Goal: Task Accomplishment & Management: Complete application form

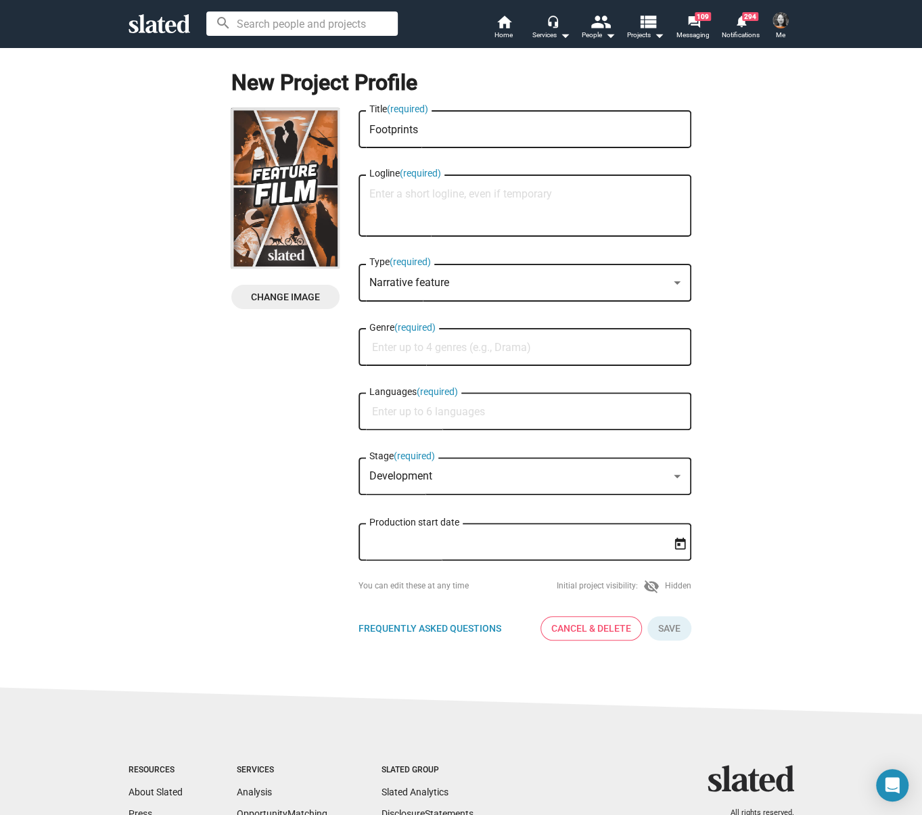
click at [405, 194] on textarea "Logline (required)" at bounding box center [524, 206] width 311 height 37
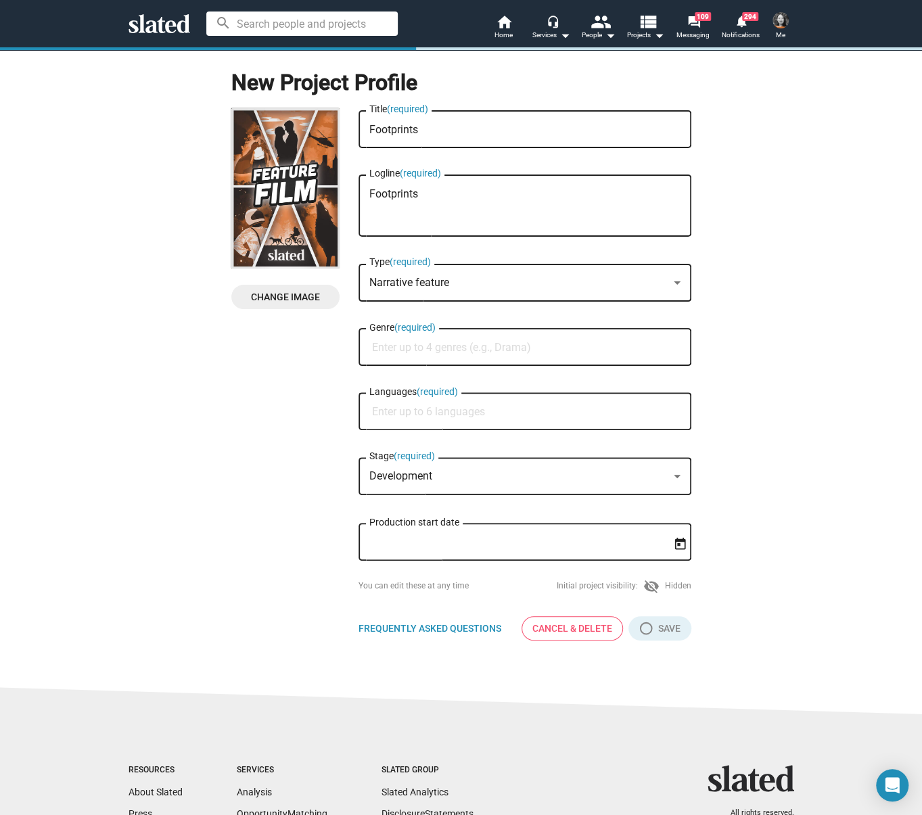
click at [422, 348] on input "Genre (required)" at bounding box center [527, 348] width 311 height 12
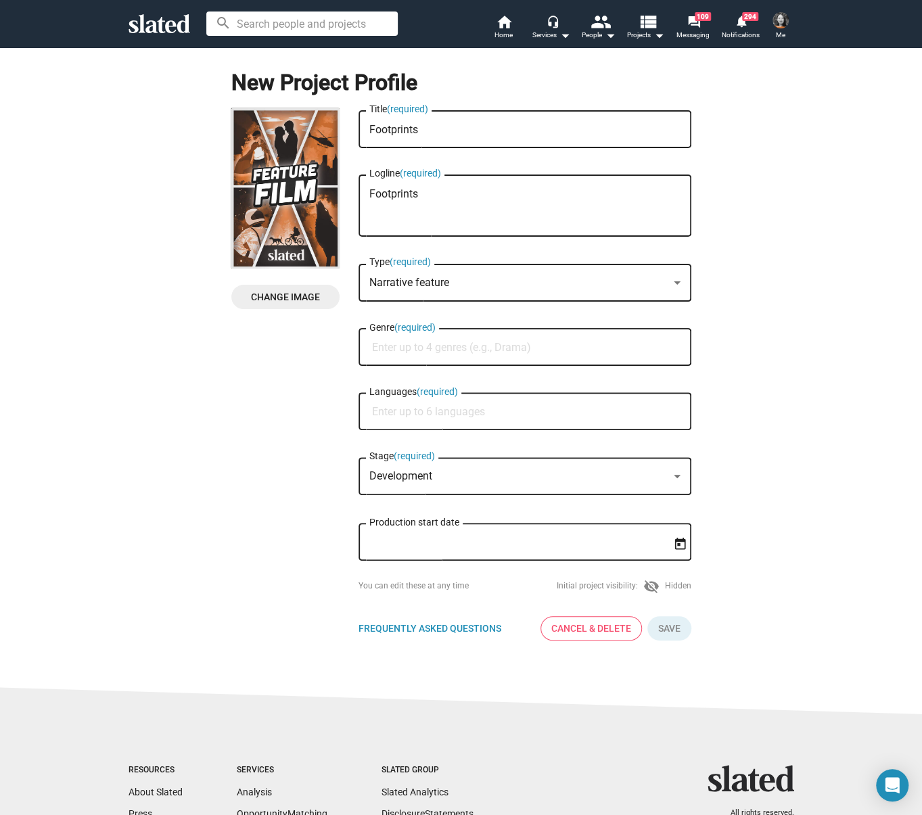
click at [497, 189] on textarea "Footprints" at bounding box center [524, 206] width 311 height 37
paste textarea "Recently released from a mental institution, [PERSON_NAME] (30s) is determined …"
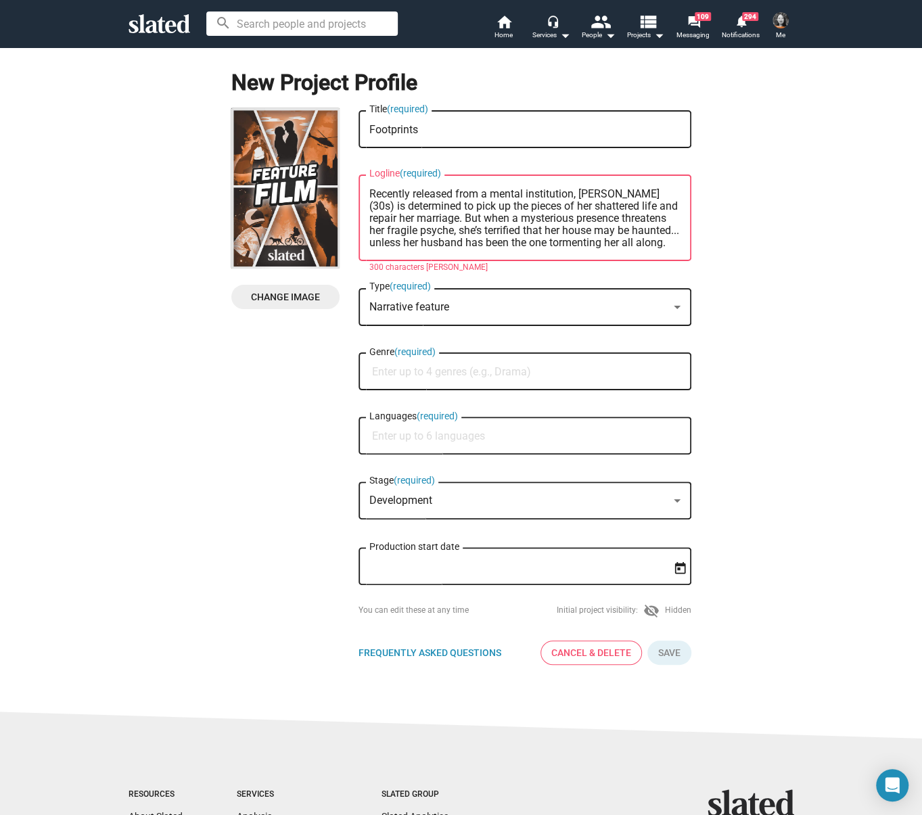
drag, startPoint x: 576, startPoint y: 193, endPoint x: 439, endPoint y: 217, distance: 138.8
click at [439, 217] on textarea "Recently released from a mental institution, [PERSON_NAME] (30s) is determined …" at bounding box center [524, 218] width 311 height 61
click at [600, 194] on textarea "Recently released from a mental institution, [PERSON_NAME] (30s) is determined …" at bounding box center [524, 218] width 311 height 61
click at [591, 190] on textarea "Recently released from a mental institution, [PERSON_NAME] (30s) is determined …" at bounding box center [524, 218] width 311 height 61
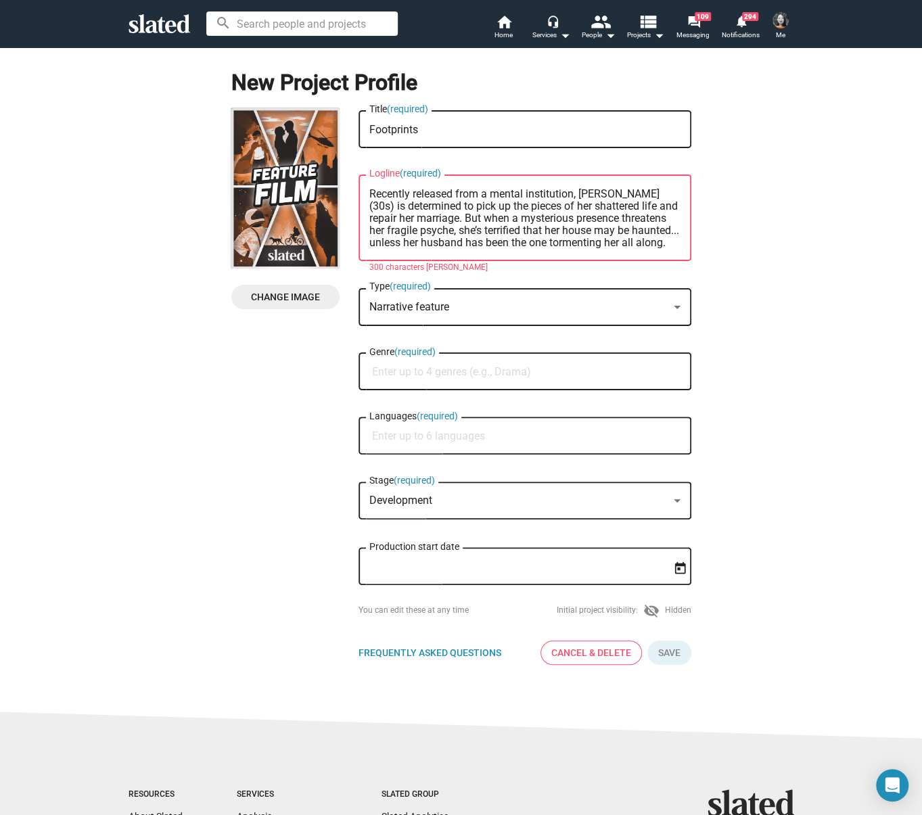
drag, startPoint x: 481, startPoint y: 221, endPoint x: 340, endPoint y: 178, distance: 147.9
click at [340, 178] on div "Change Image Change Image Footprints Title (required) Recently released from a …" at bounding box center [461, 392] width 460 height 568
click at [520, 217] on textarea "Recently released from a mental institution, [PERSON_NAME] (30s) is determined …" at bounding box center [524, 218] width 311 height 61
drag, startPoint x: 581, startPoint y: 196, endPoint x: 648, endPoint y: 198, distance: 66.3
click at [648, 198] on textarea "Recently released from a mental institution, [PERSON_NAME] (30s) is determined …" at bounding box center [524, 218] width 311 height 61
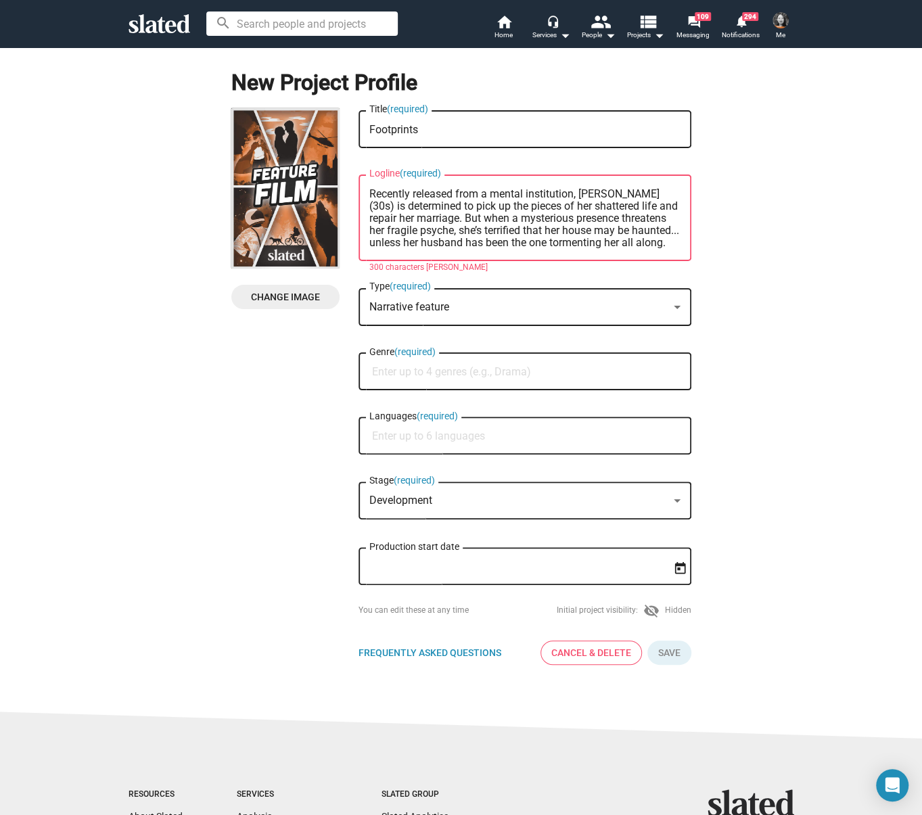
click at [648, 198] on textarea "Recently released from a mental institution, [PERSON_NAME] (30s) is determined …" at bounding box center [524, 218] width 311 height 61
drag, startPoint x: 643, startPoint y: 196, endPoint x: 349, endPoint y: 183, distance: 294.0
click at [349, 183] on div "Change Image Change Image Footprints Title (required) Recently released from a …" at bounding box center [461, 392] width 460 height 568
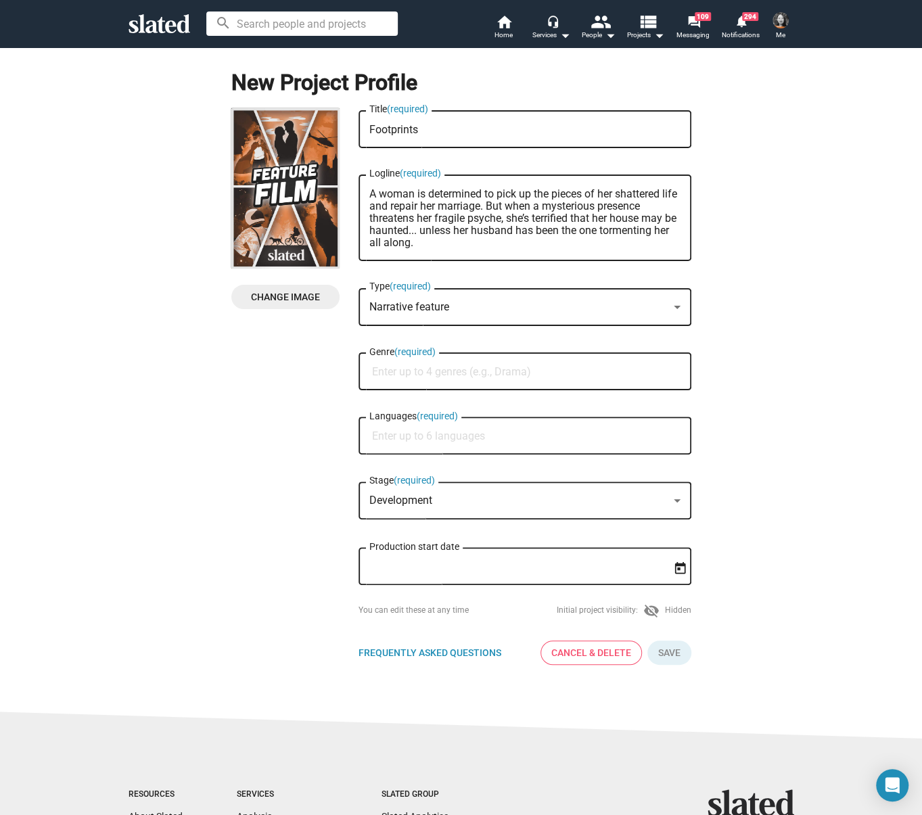
click at [511, 206] on textarea "A woman is determined to pick up the pieces of her shattered life and repair he…" at bounding box center [524, 218] width 311 height 61
click at [480, 244] on textarea "A woman is determined to pick up the pieces of her shattered life and repair he…" at bounding box center [524, 218] width 311 height 61
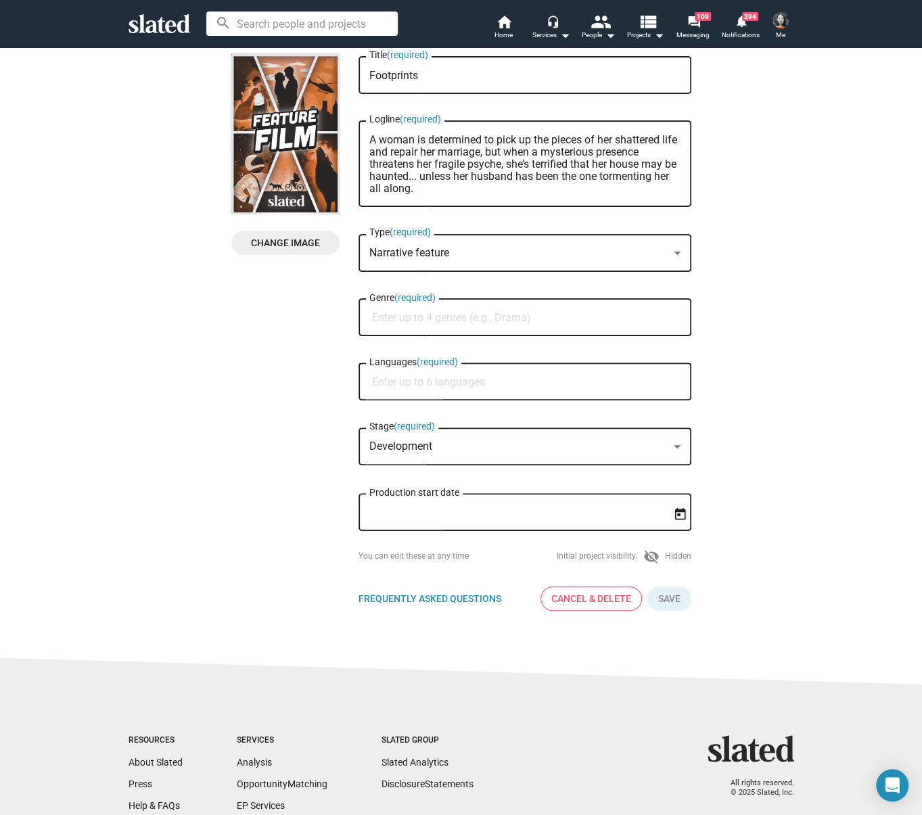
scroll to position [57, 0]
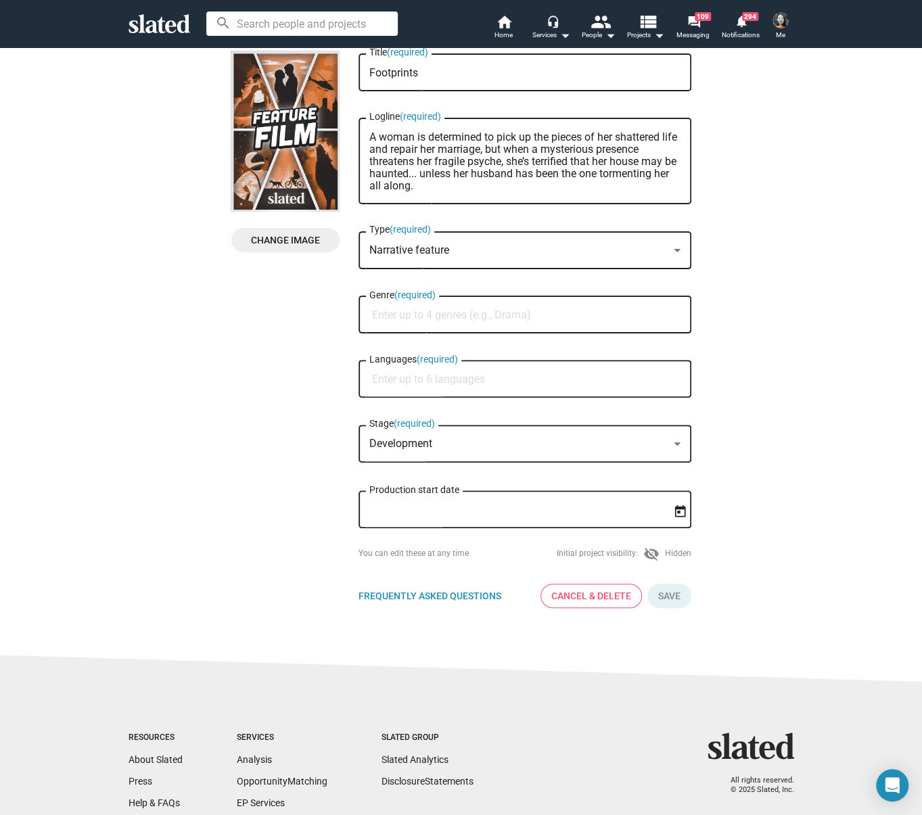
type textarea "A woman is determined to pick up the pieces of her shattered life and repair he…"
click at [453, 252] on div "Narrative feature" at bounding box center [518, 251] width 299 height 14
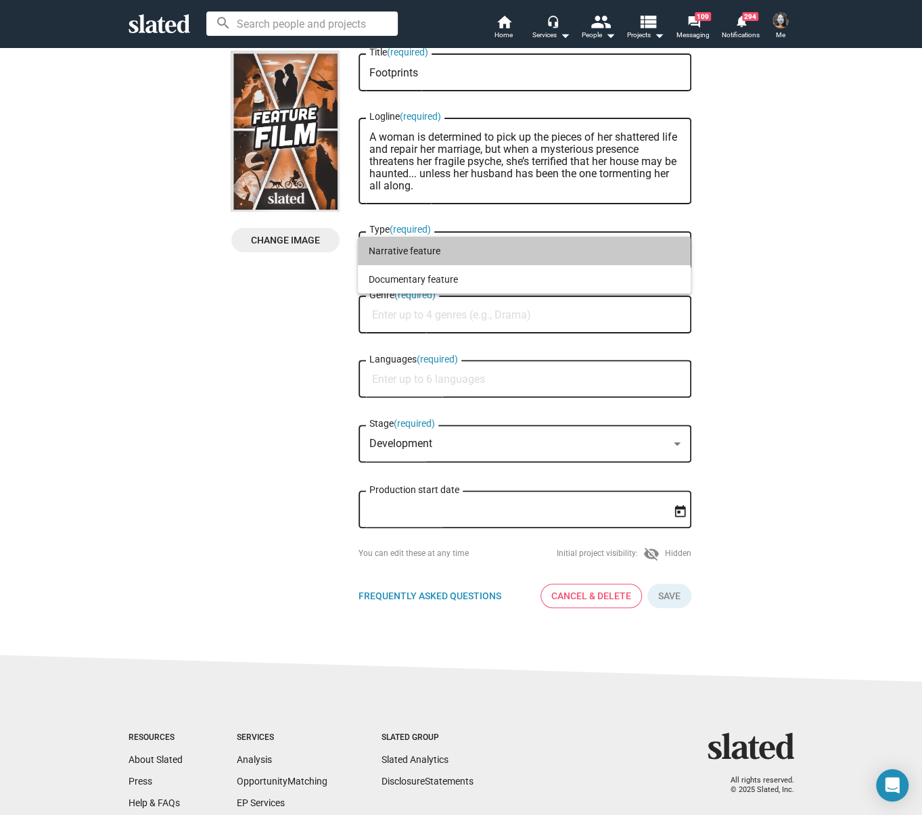
click at [453, 252] on span "Narrative feature" at bounding box center [524, 251] width 311 height 28
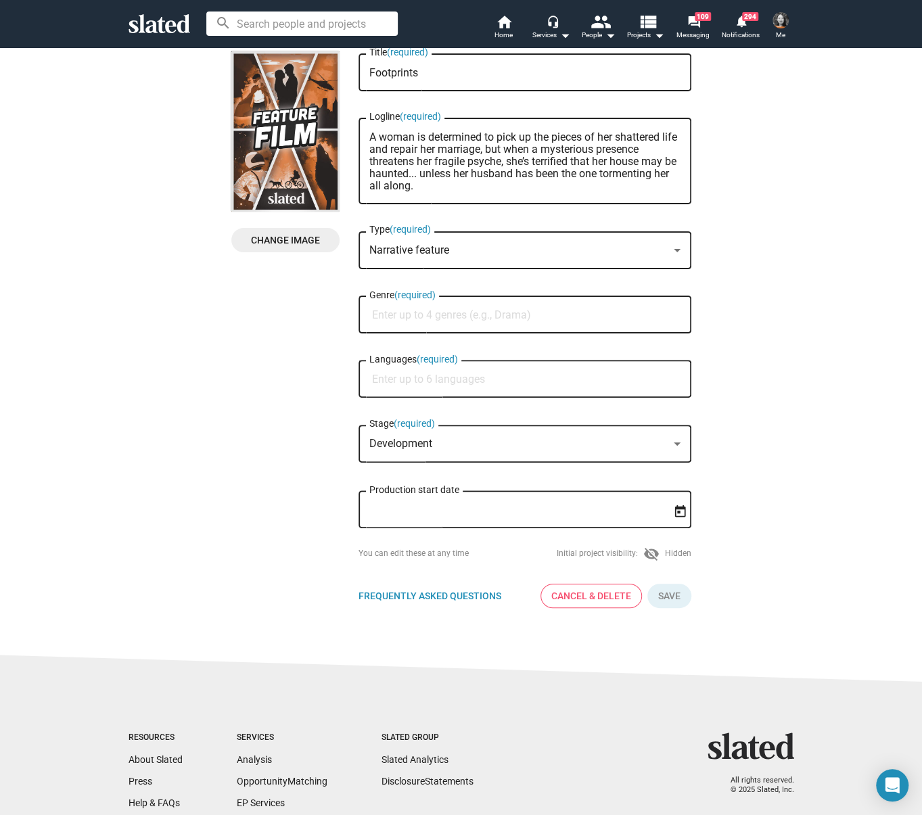
click at [424, 317] on input "Genre (required)" at bounding box center [527, 315] width 311 height 12
type input "o"
type input "horror"
click at [433, 345] on span "Horror" at bounding box center [524, 348] width 317 height 27
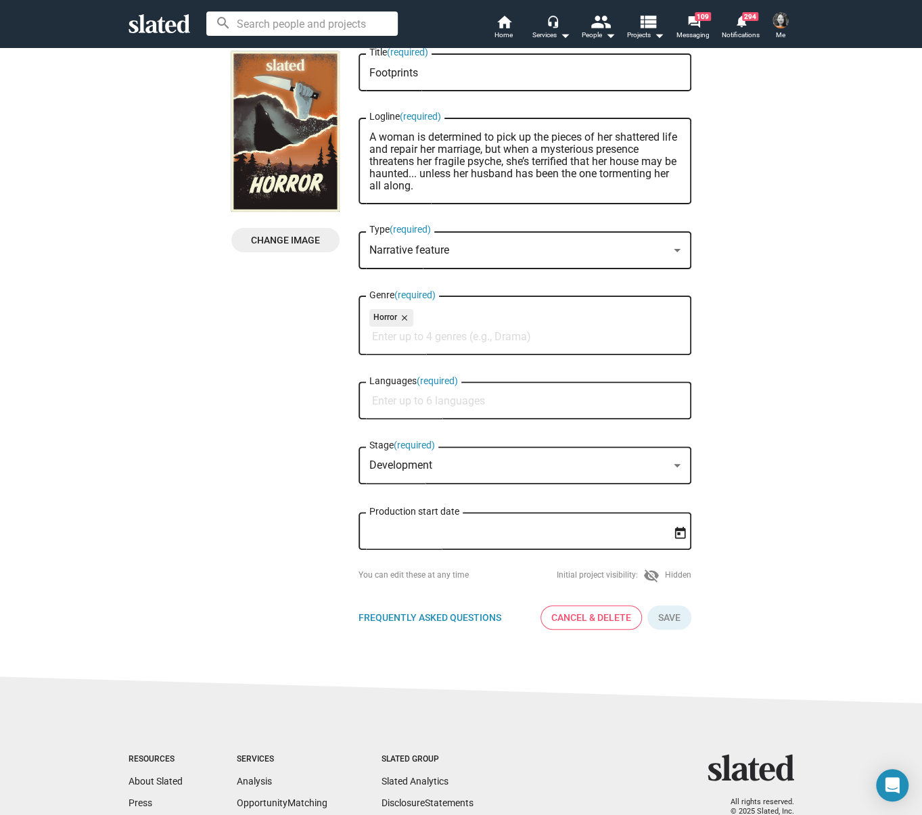
click at [419, 395] on div "Languages (required)" at bounding box center [524, 400] width 311 height 40
type input "english"
click at [404, 432] on span "English" at bounding box center [524, 434] width 317 height 27
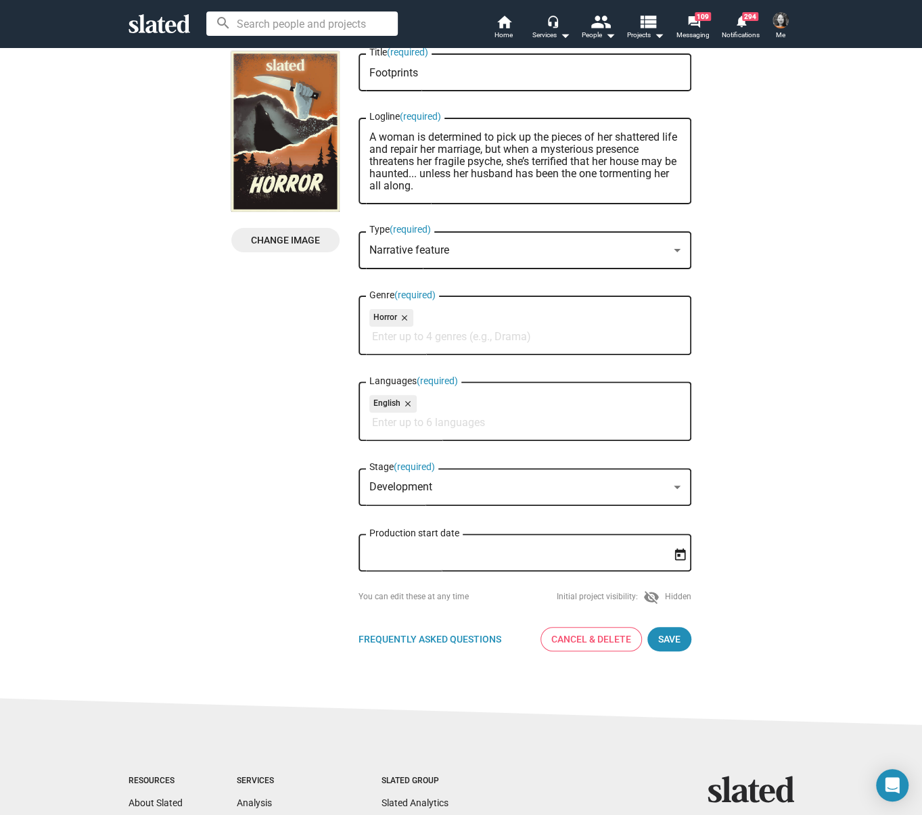
click at [405, 493] on mat-select-trigger "Development" at bounding box center [400, 486] width 63 height 13
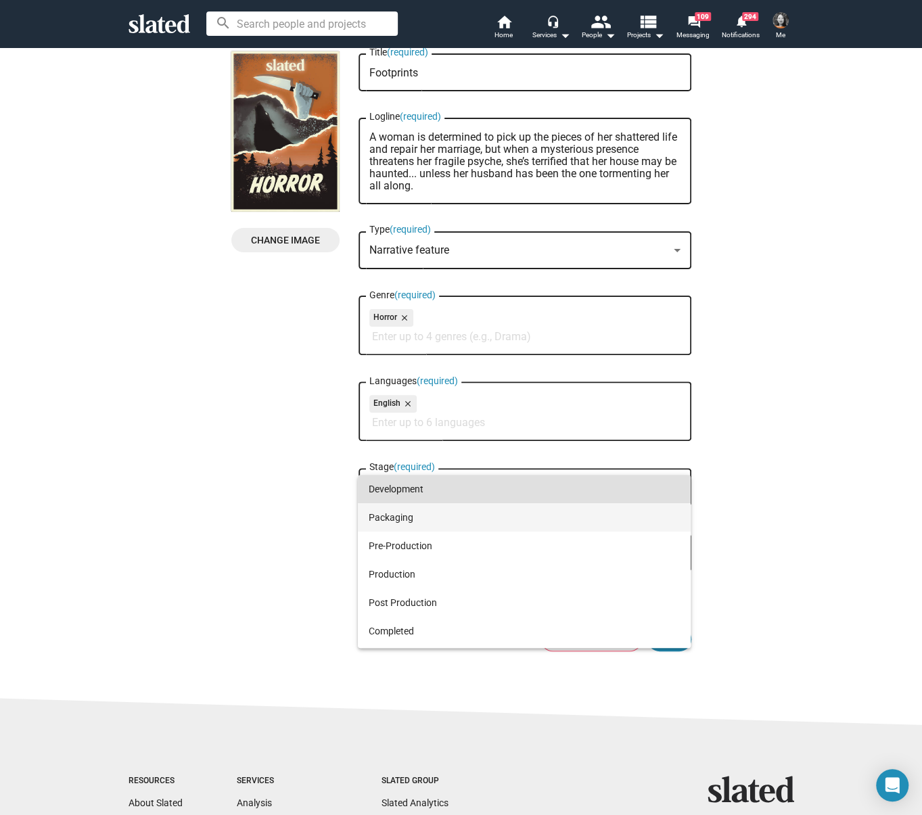
click at [404, 524] on span "Packaging" at bounding box center [524, 517] width 311 height 28
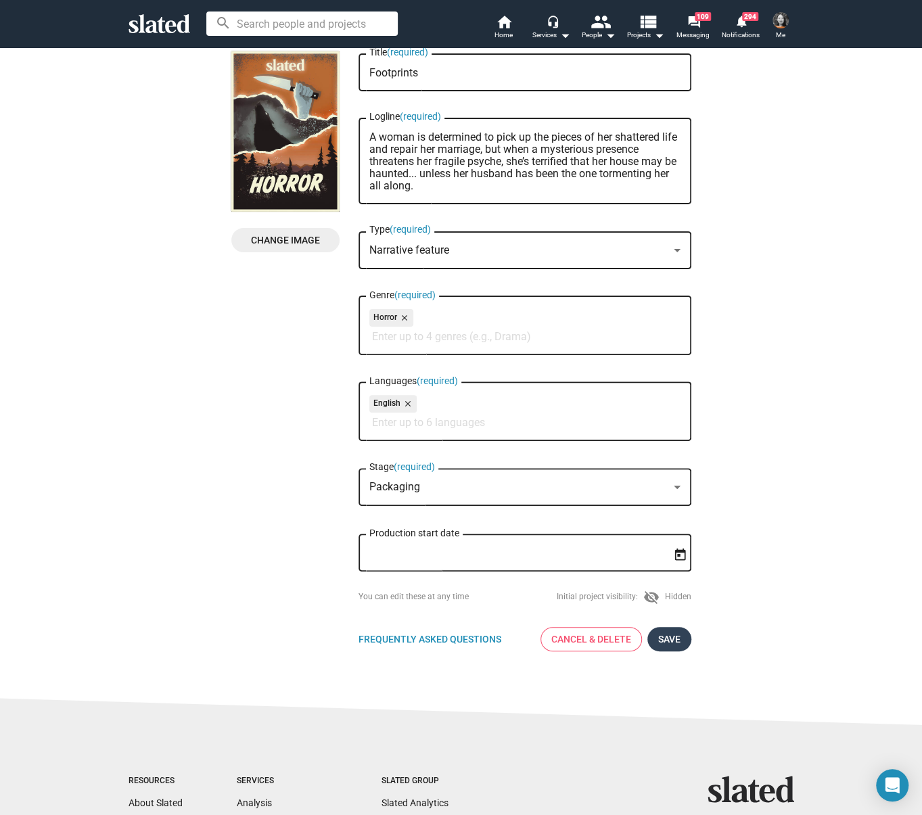
click at [674, 643] on span "Save" at bounding box center [669, 639] width 22 height 24
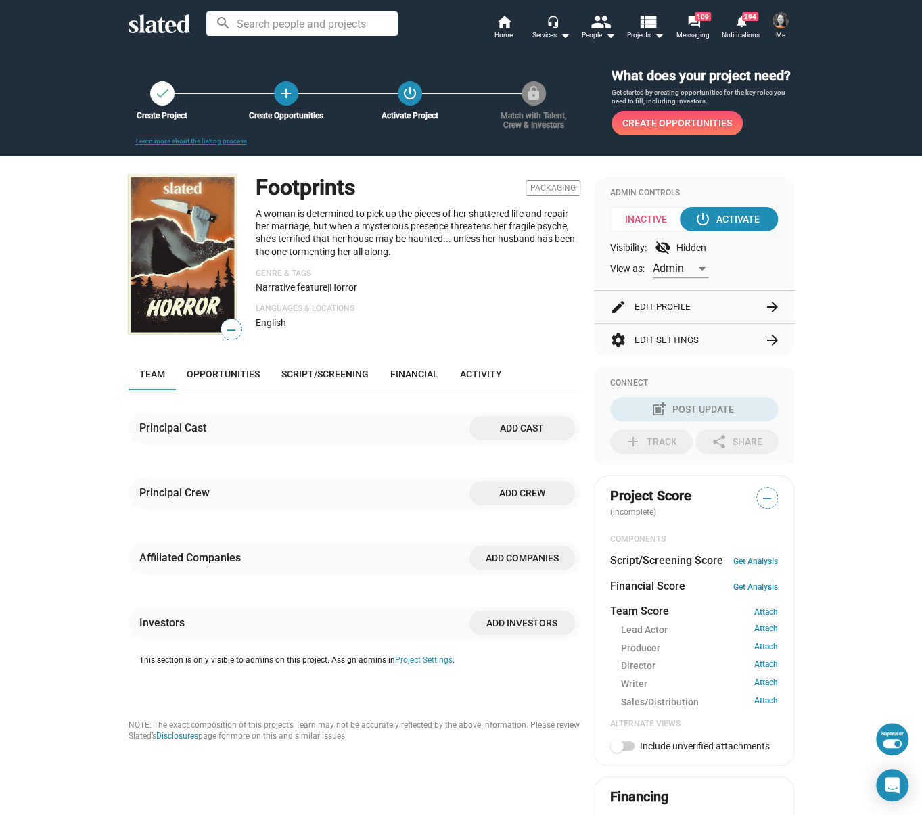
click at [545, 429] on span "Add cast" at bounding box center [522, 428] width 84 height 24
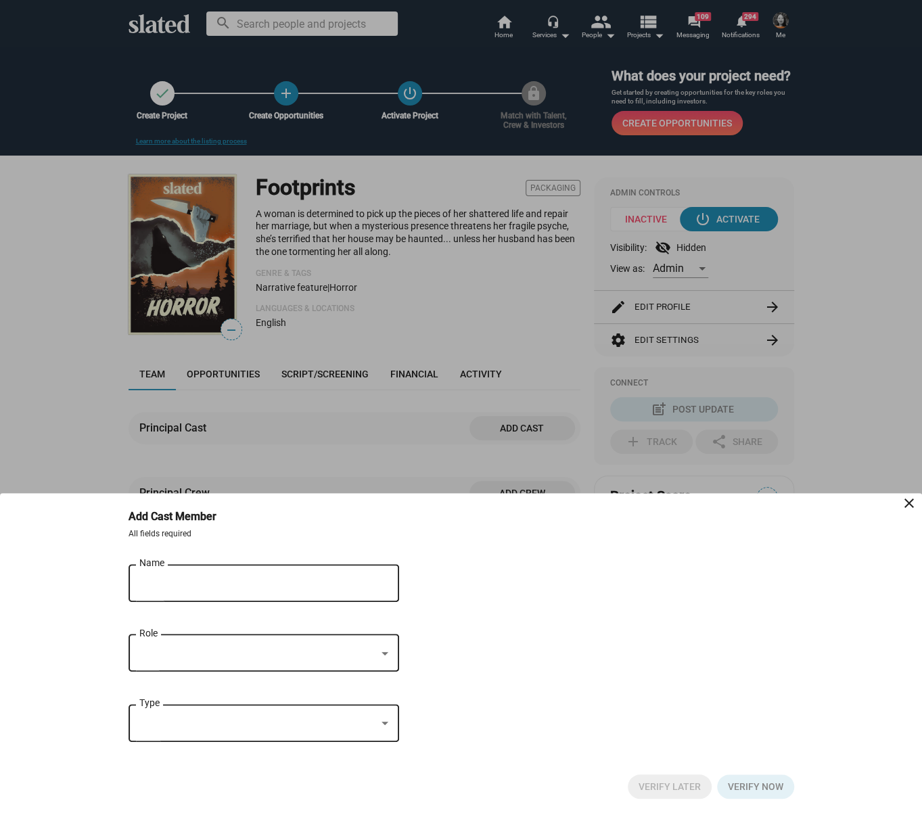
click at [195, 580] on input "Name" at bounding box center [254, 584] width 230 height 12
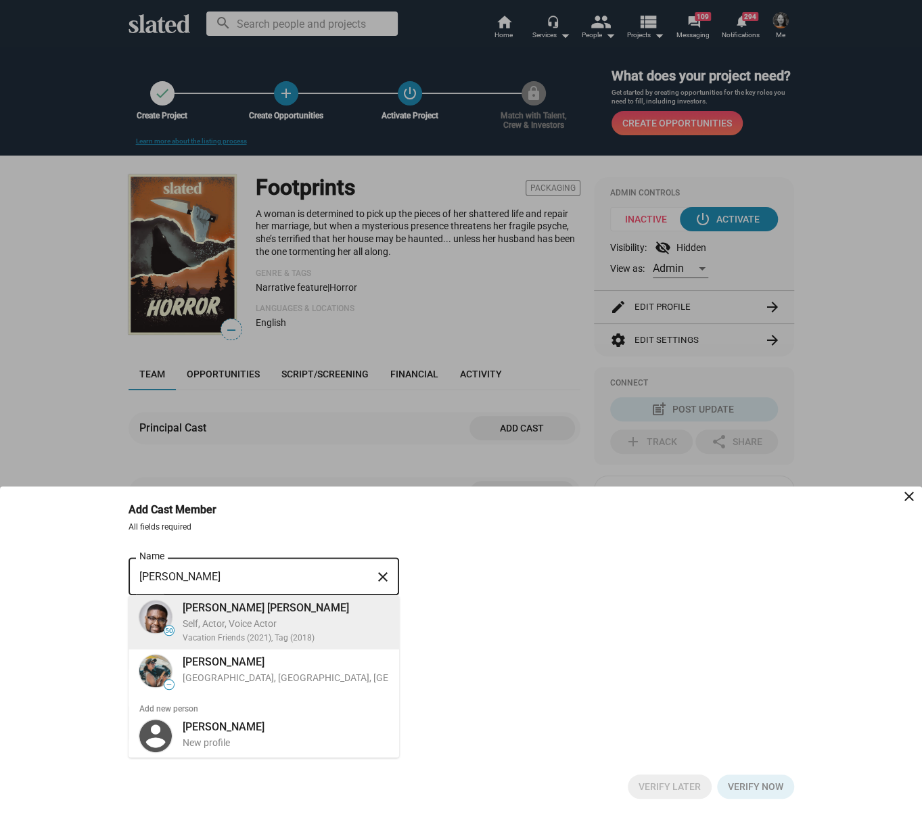
click at [235, 615] on div "[PERSON_NAME] [PERSON_NAME] Self, Actor, Voice Actor Vacation Friends (2021), T…" at bounding box center [282, 622] width 214 height 49
type input "[PERSON_NAME] [PERSON_NAME]"
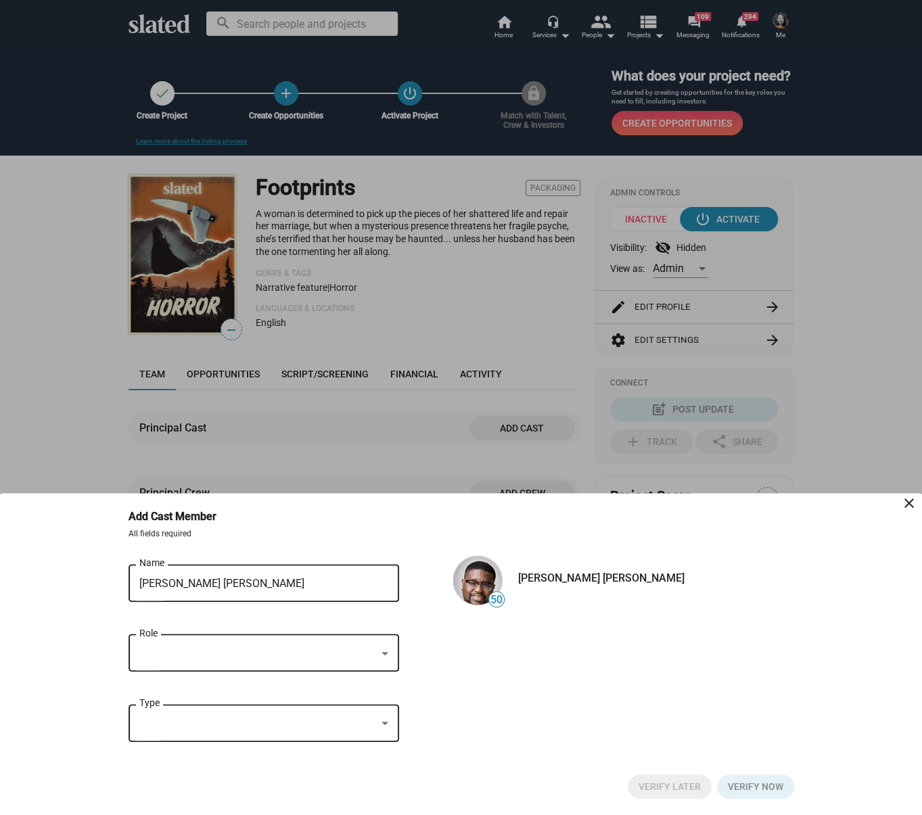
click at [197, 647] on div at bounding box center [257, 654] width 237 height 14
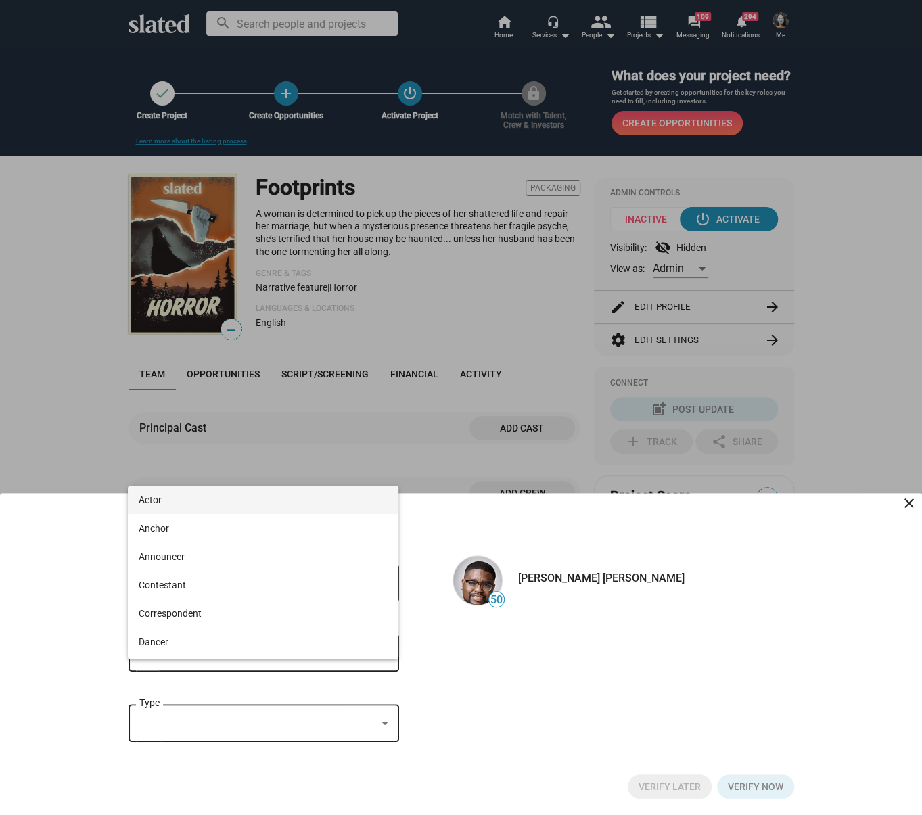
click at [181, 499] on span "Actor" at bounding box center [263, 500] width 249 height 28
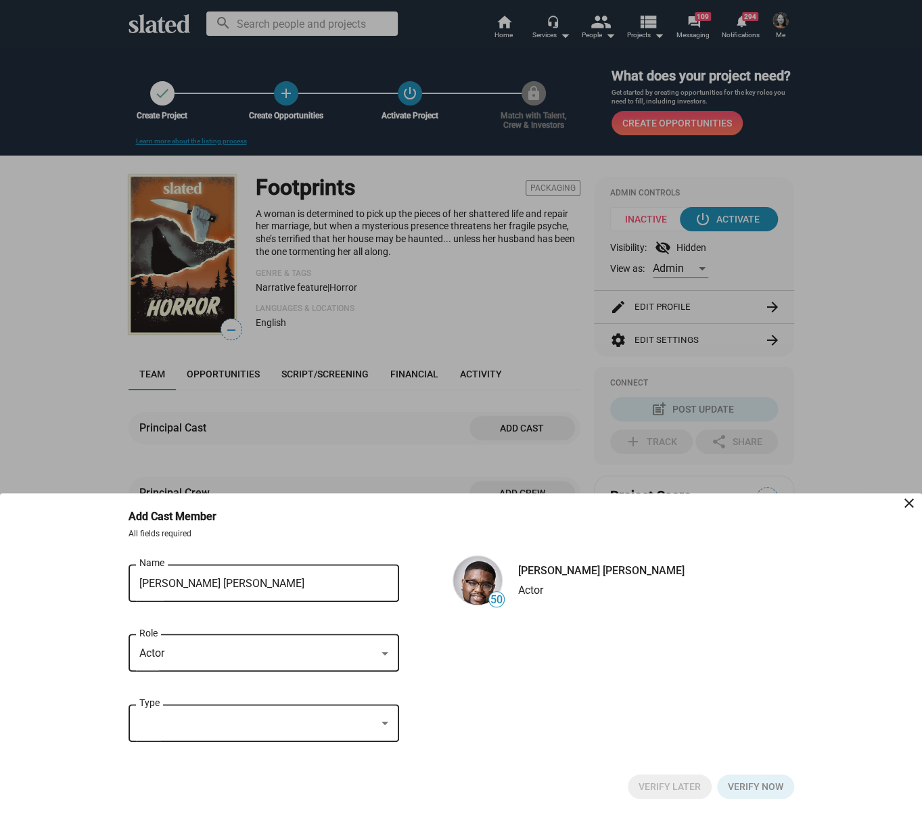
click at [194, 718] on div at bounding box center [257, 724] width 237 height 14
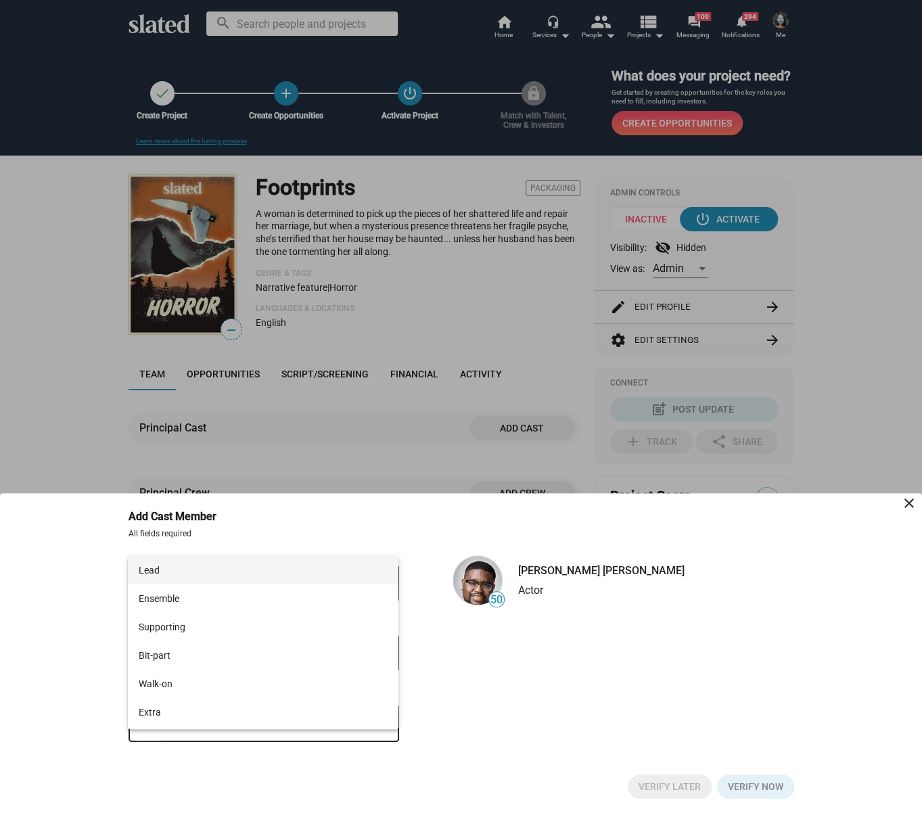
click at [194, 573] on span "Lead" at bounding box center [263, 570] width 249 height 28
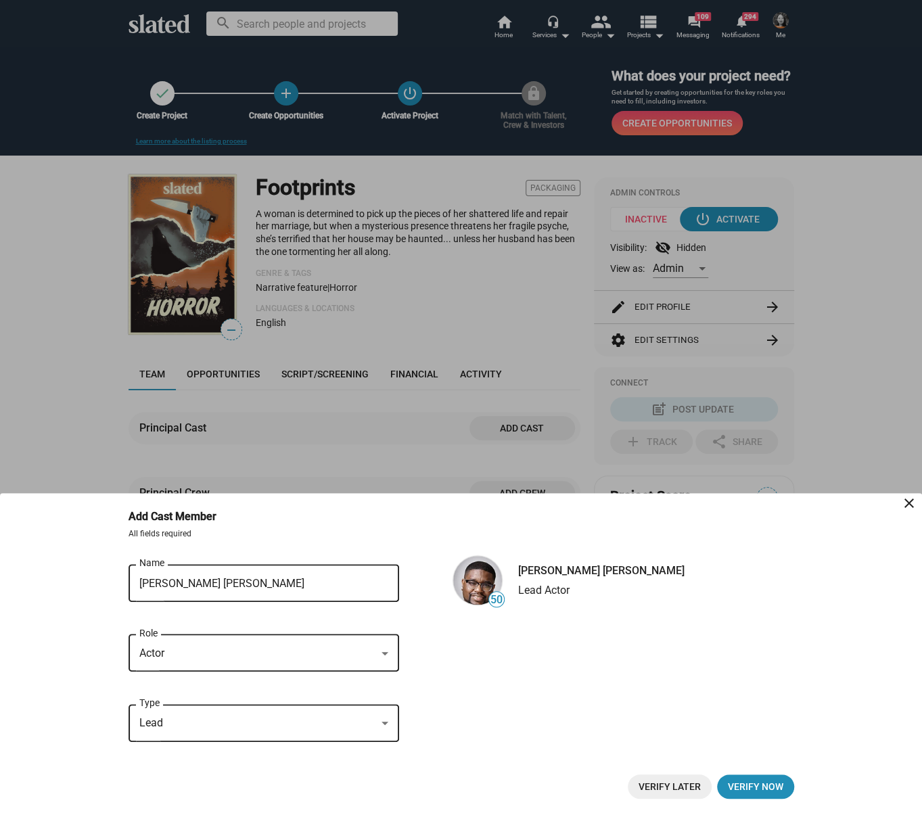
click at [681, 788] on span "Verify Later" at bounding box center [670, 787] width 62 height 24
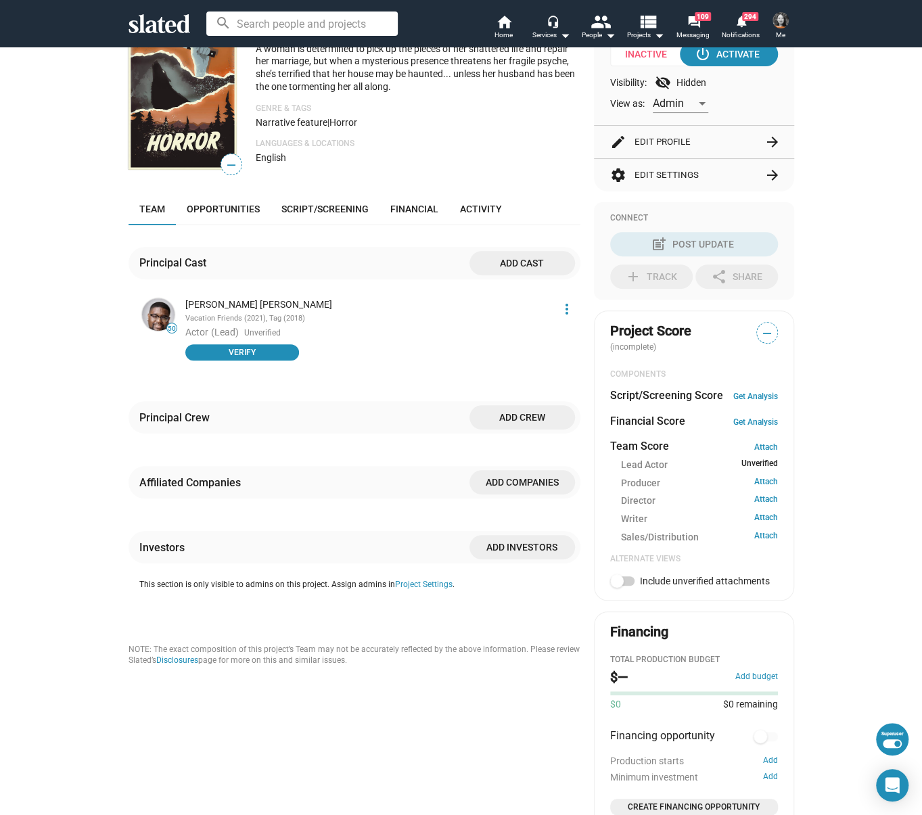
scroll to position [185, 0]
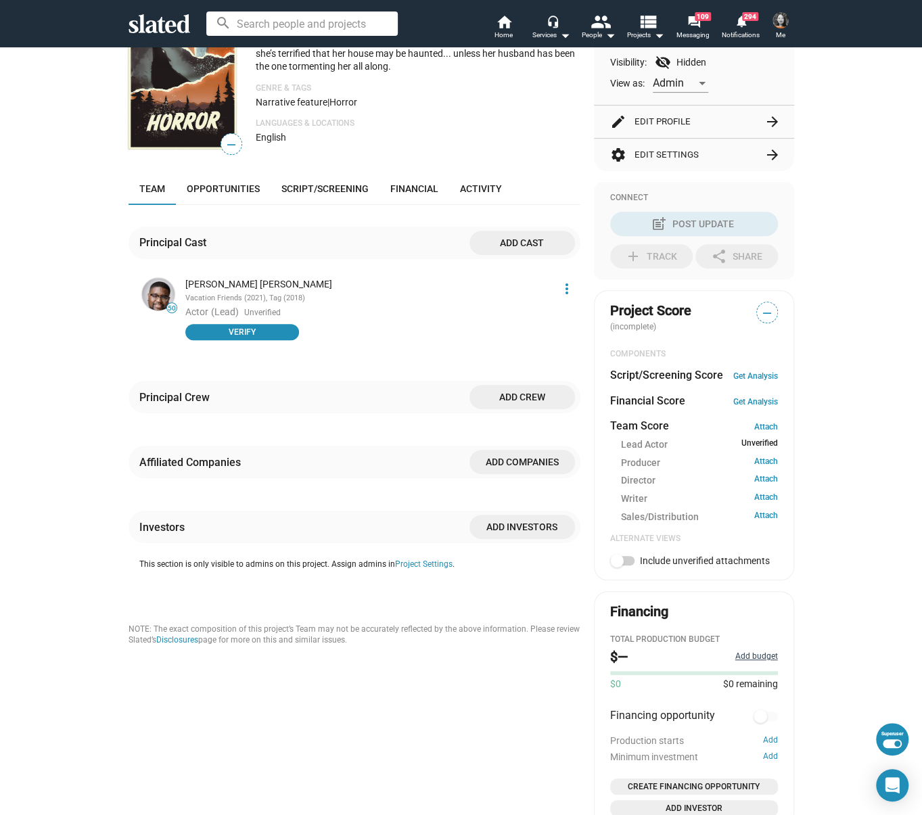
click at [750, 653] on button "Add budget" at bounding box center [757, 657] width 43 height 11
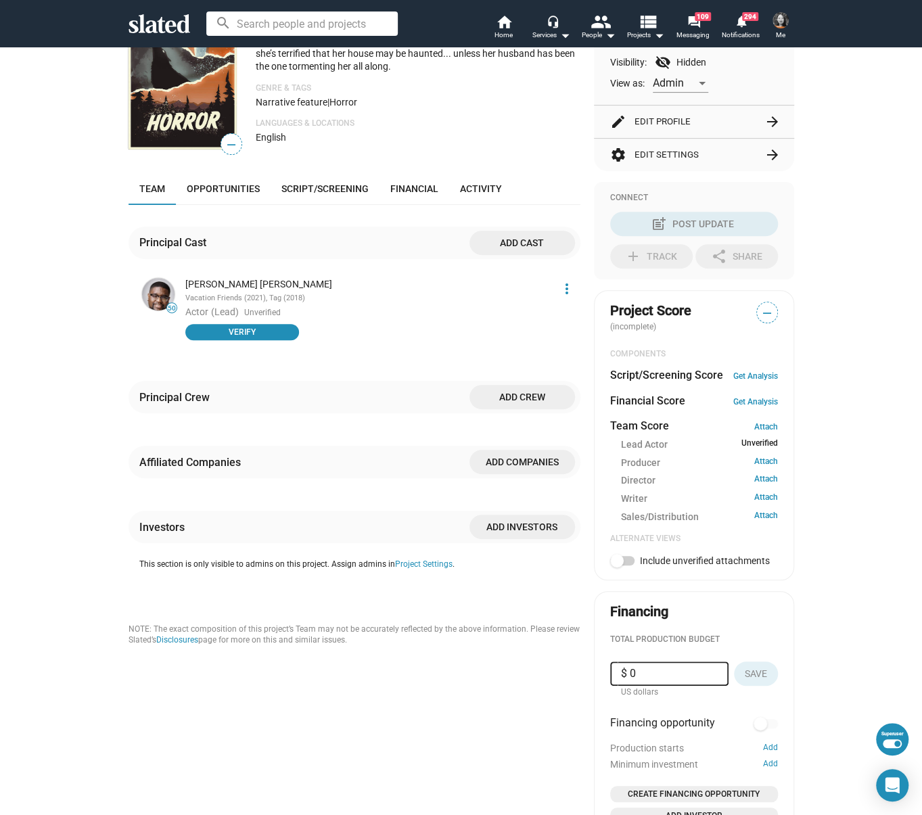
click at [686, 672] on input "$ 0" at bounding box center [669, 674] width 97 height 24
type input "$ 750,000"
click at [769, 669] on button "Save" at bounding box center [756, 674] width 44 height 24
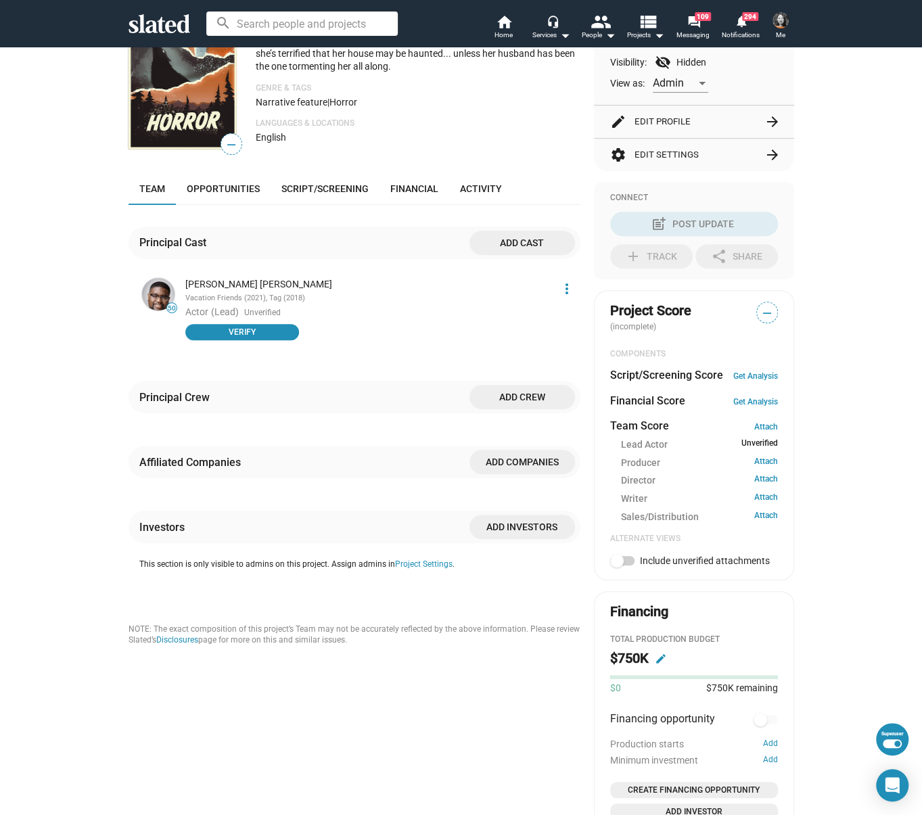
scroll to position [0, 0]
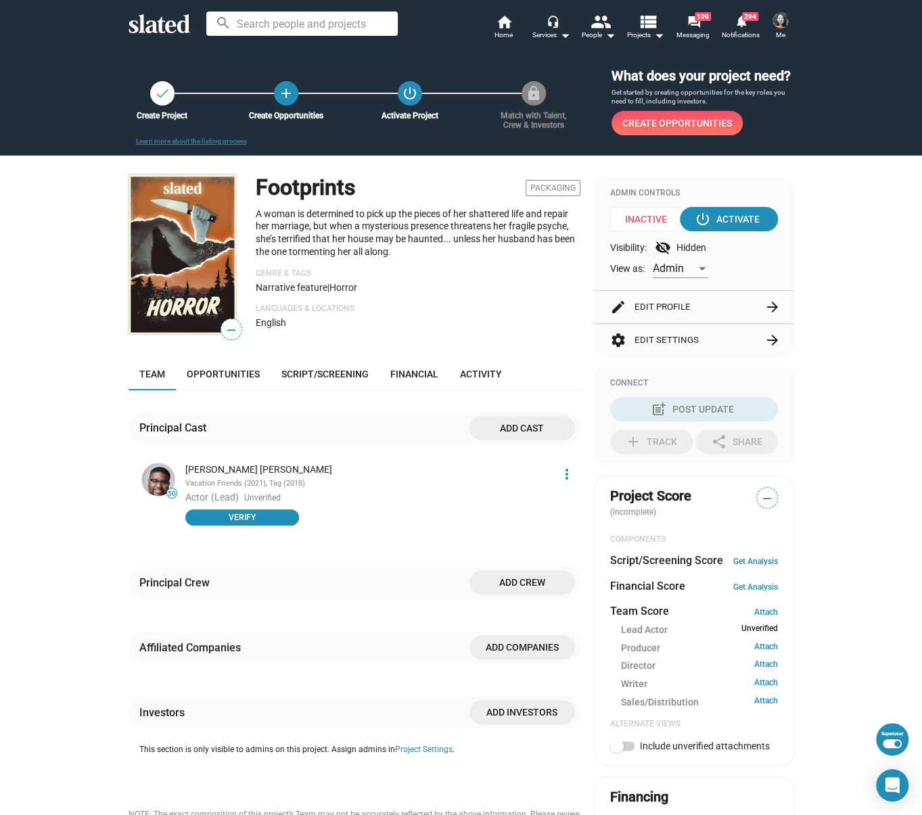
click at [664, 311] on button "edit Edit Profile arrow_forward" at bounding box center [694, 307] width 168 height 32
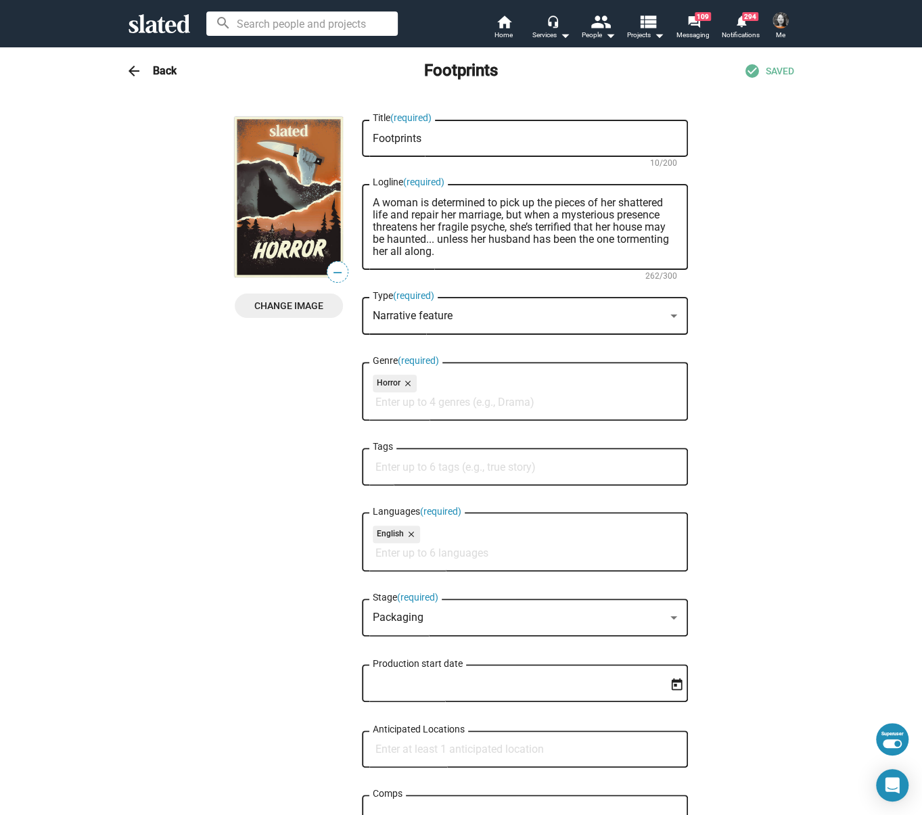
click at [122, 70] on span "arrow_back" at bounding box center [133, 71] width 27 height 16
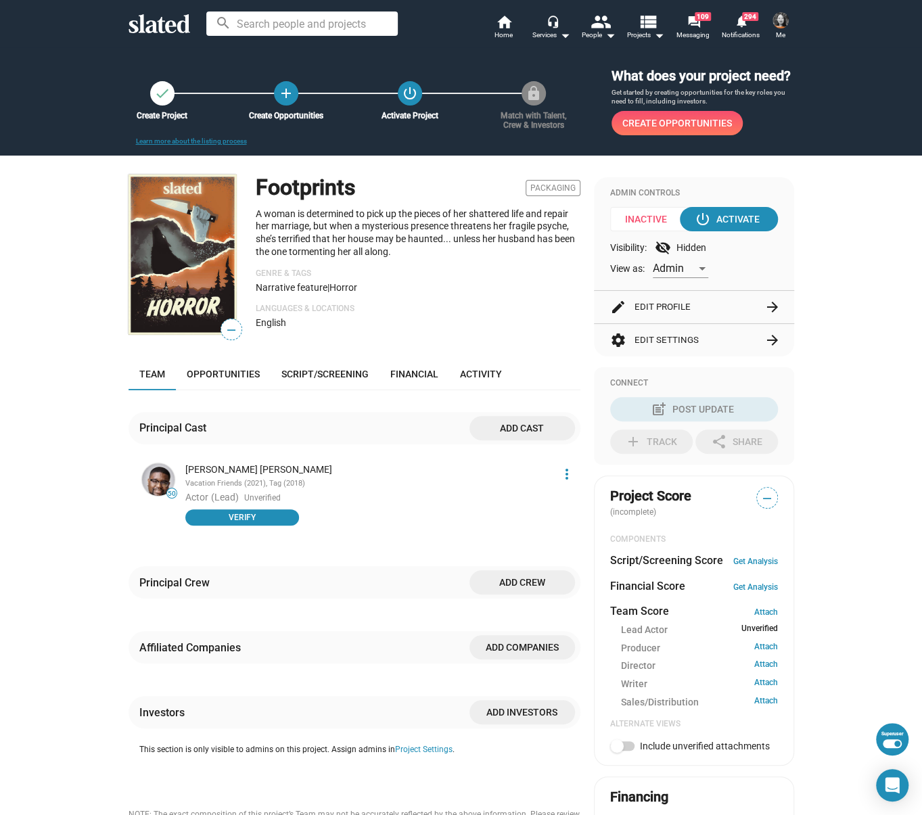
click at [668, 340] on button "settings Edit Settings arrow_forward" at bounding box center [694, 340] width 168 height 32
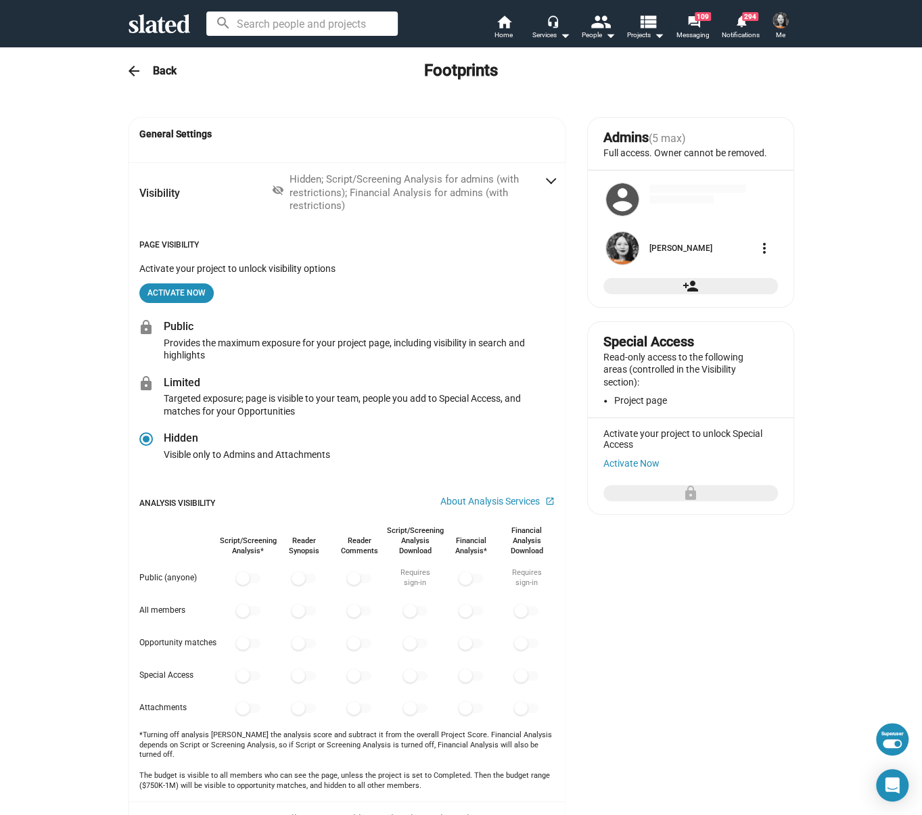
radio input "false"
radio input "true"
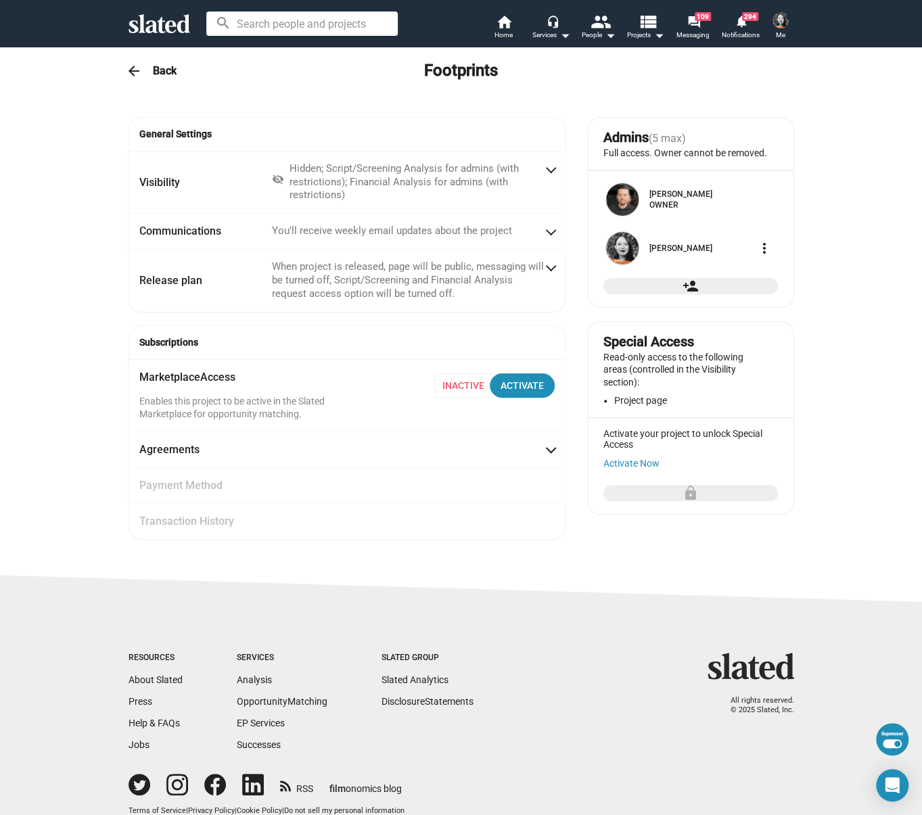
click at [135, 63] on mat-icon "arrow_back" at bounding box center [134, 71] width 16 height 16
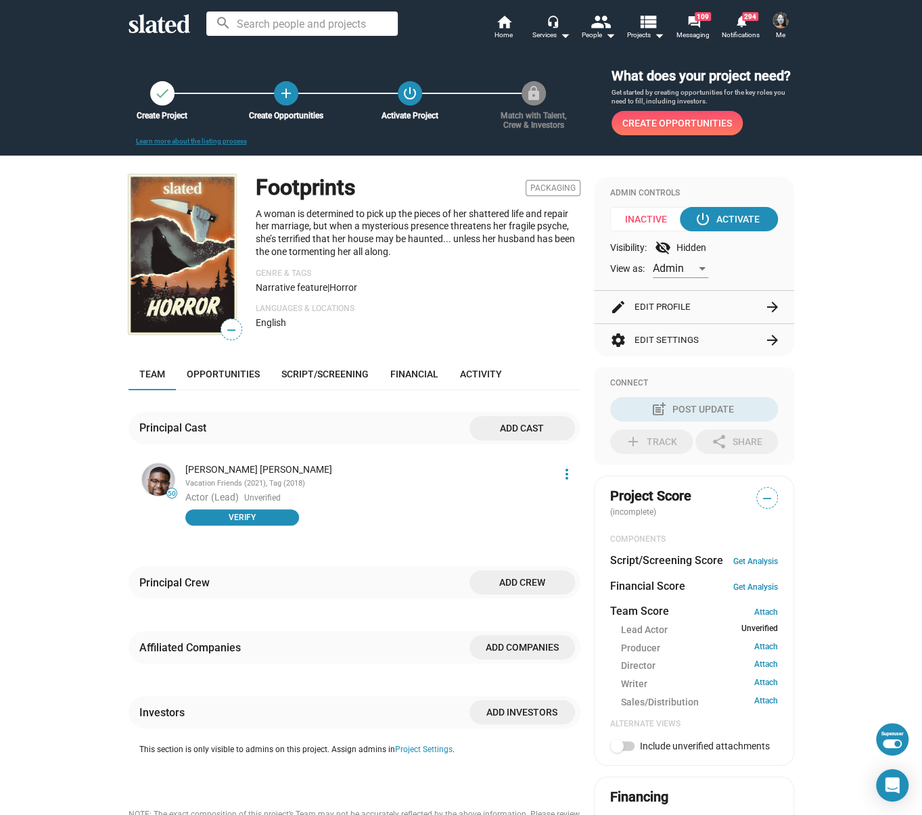
click at [506, 578] on span "Add crew" at bounding box center [522, 582] width 84 height 24
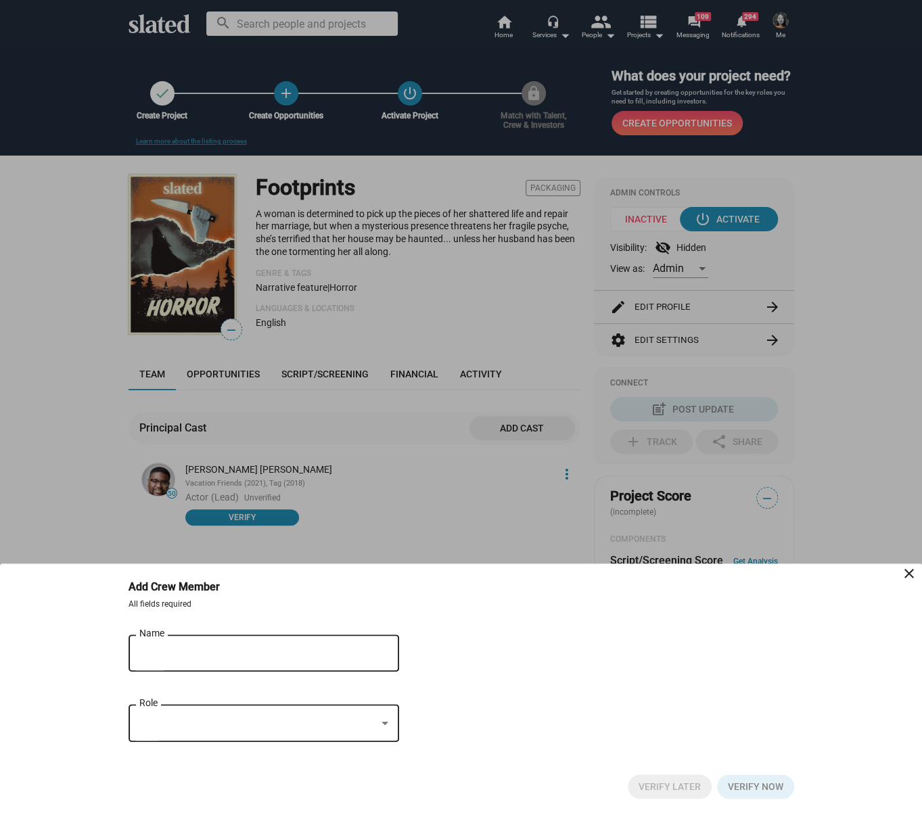
click at [205, 648] on input "Name" at bounding box center [254, 654] width 230 height 12
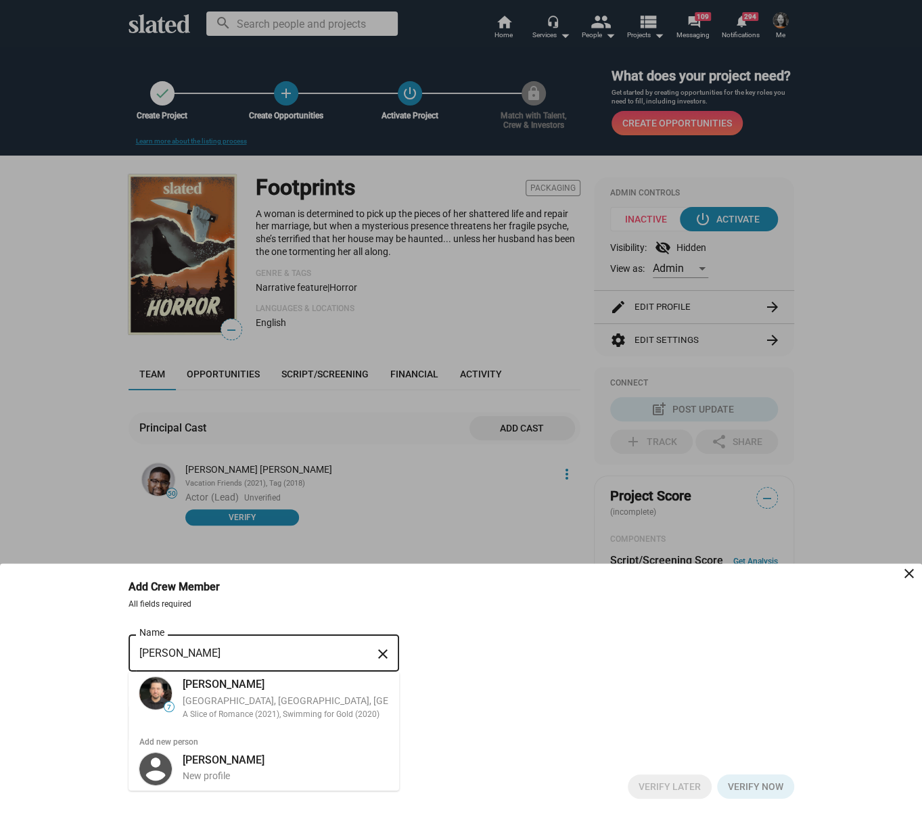
type input "[PERSON_NAME]"
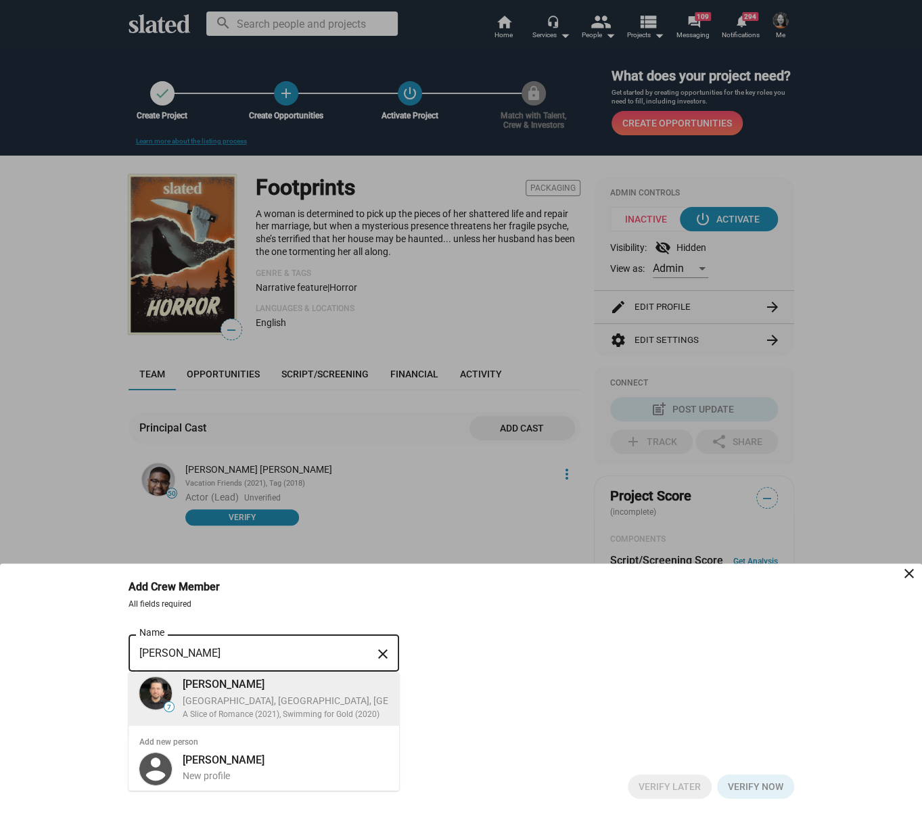
click at [203, 704] on div "[GEOGRAPHIC_DATA], [GEOGRAPHIC_DATA], [GEOGRAPHIC_DATA], Director, Electrician" at bounding box center [366, 701] width 366 height 13
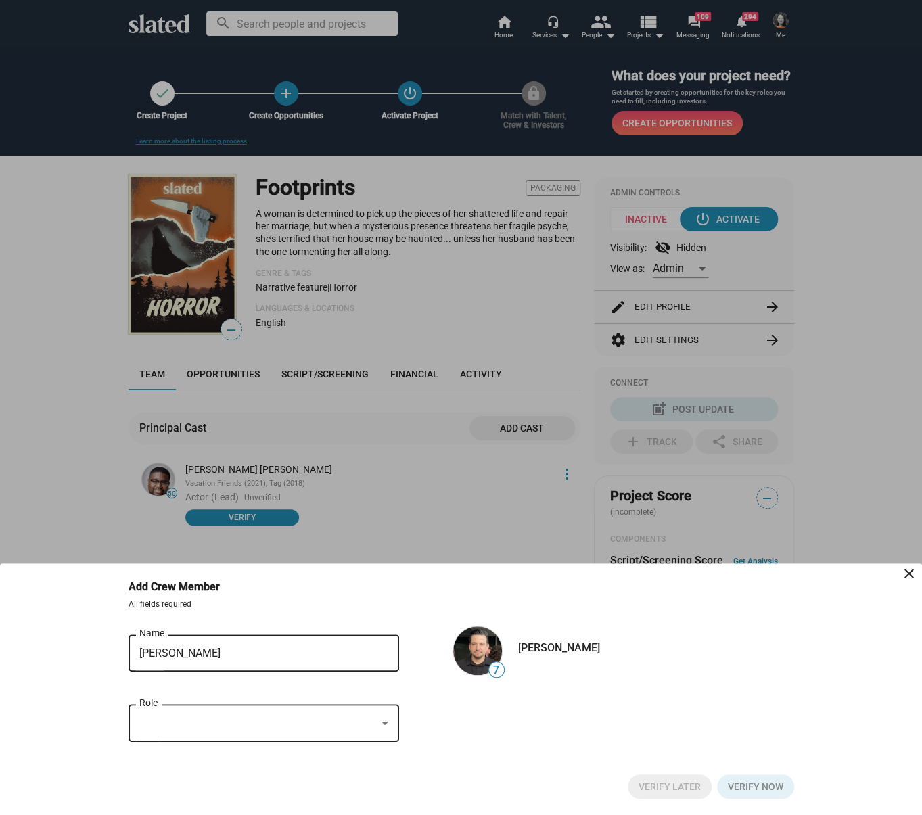
click at [227, 727] on div at bounding box center [257, 724] width 237 height 14
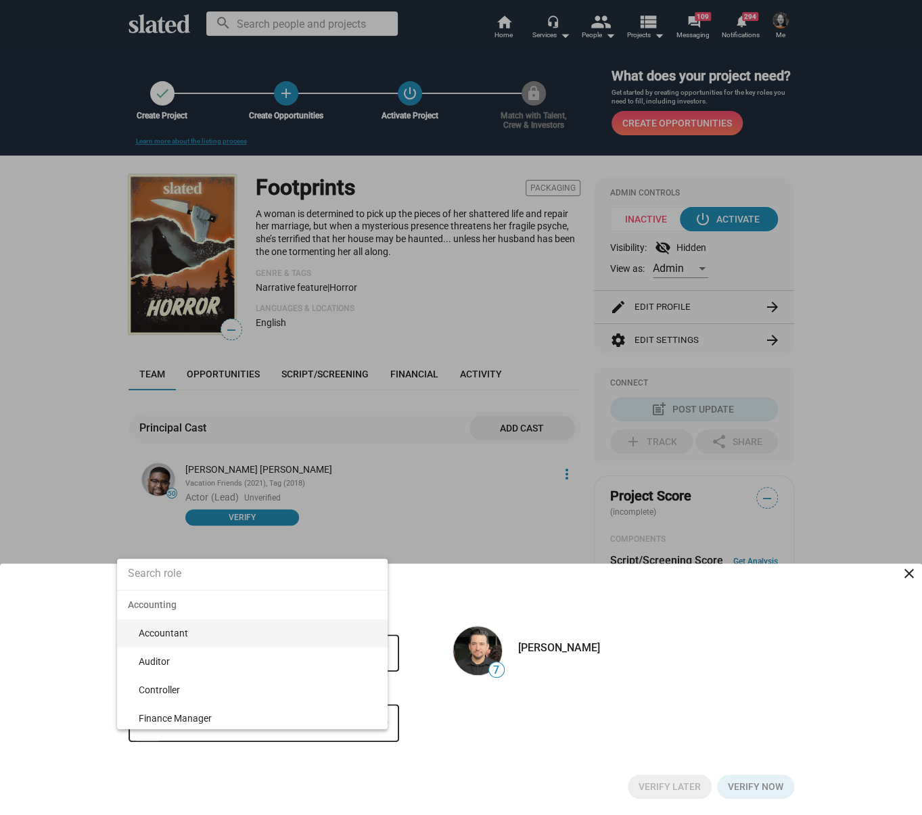
click at [183, 567] on input at bounding box center [252, 574] width 271 height 34
type input "writer"
click at [171, 627] on span "Writer" at bounding box center [258, 633] width 238 height 28
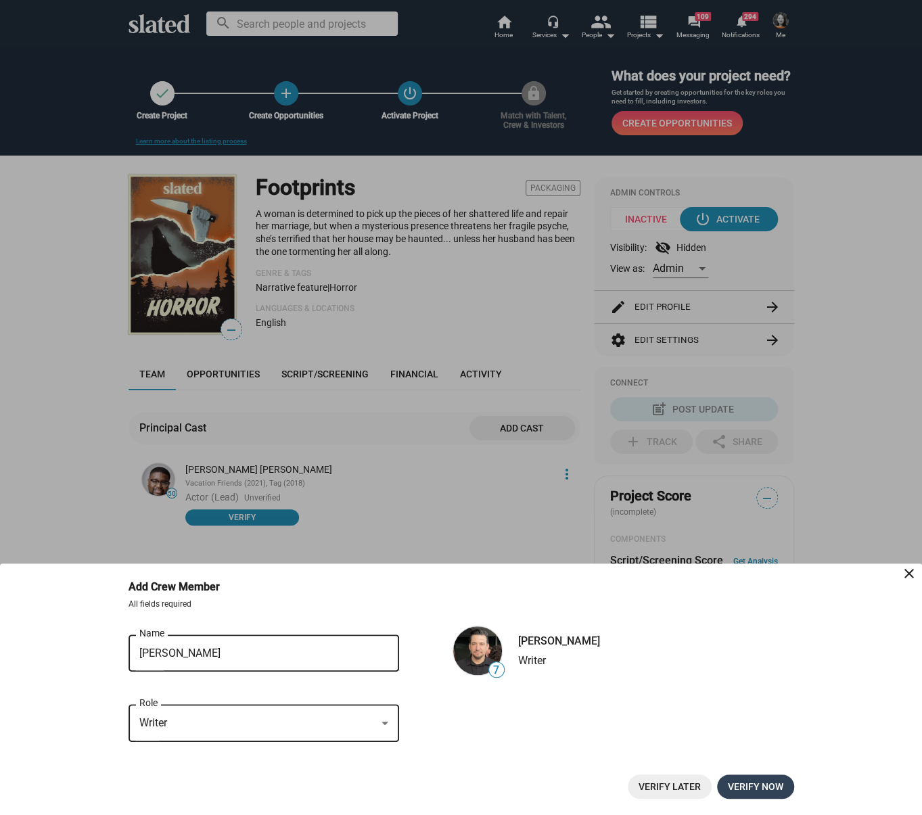
click at [753, 789] on span "Verify now" at bounding box center [755, 787] width 55 height 24
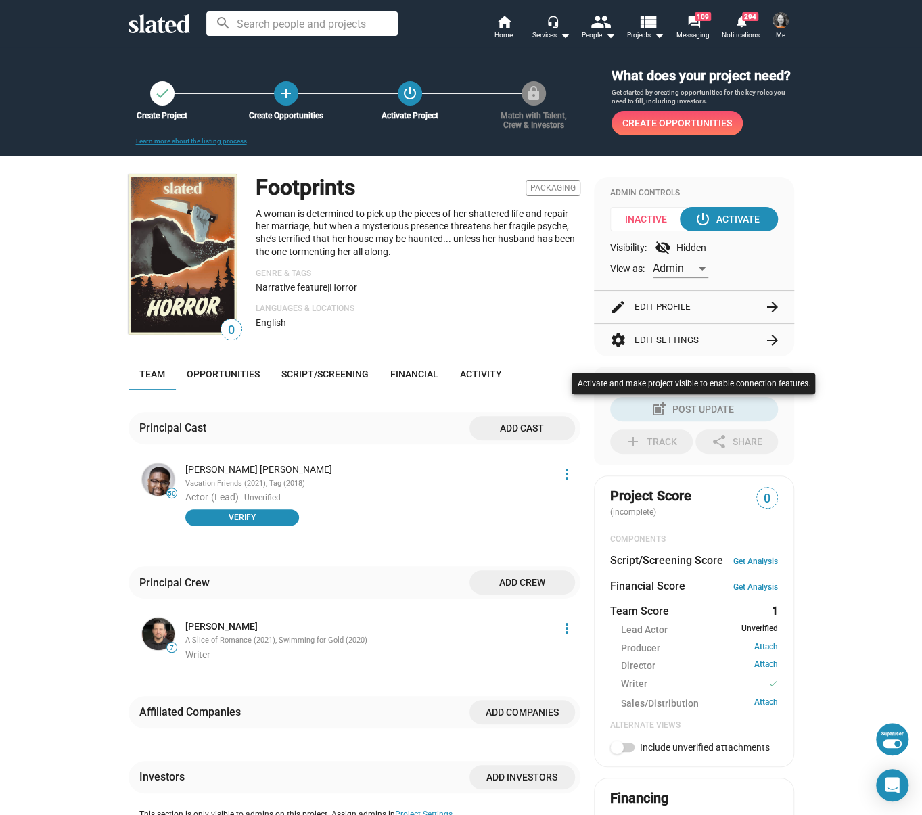
click at [511, 577] on div at bounding box center [461, 407] width 922 height 815
click at [496, 581] on span "Add crew" at bounding box center [522, 582] width 84 height 24
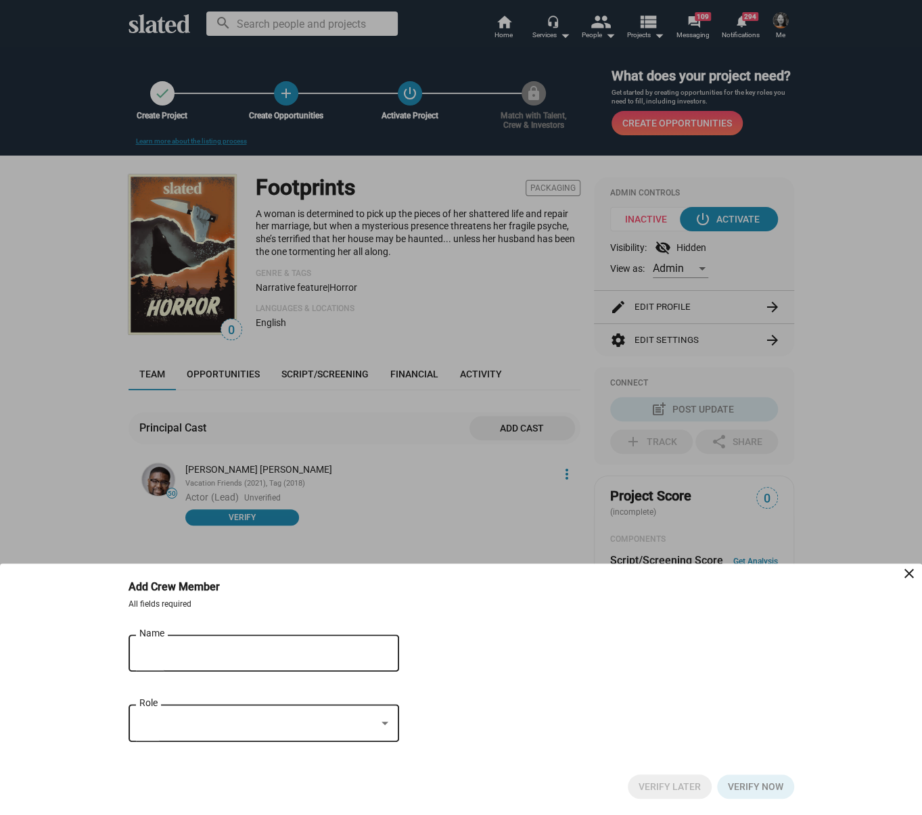
click at [193, 642] on div "Name" at bounding box center [254, 652] width 230 height 40
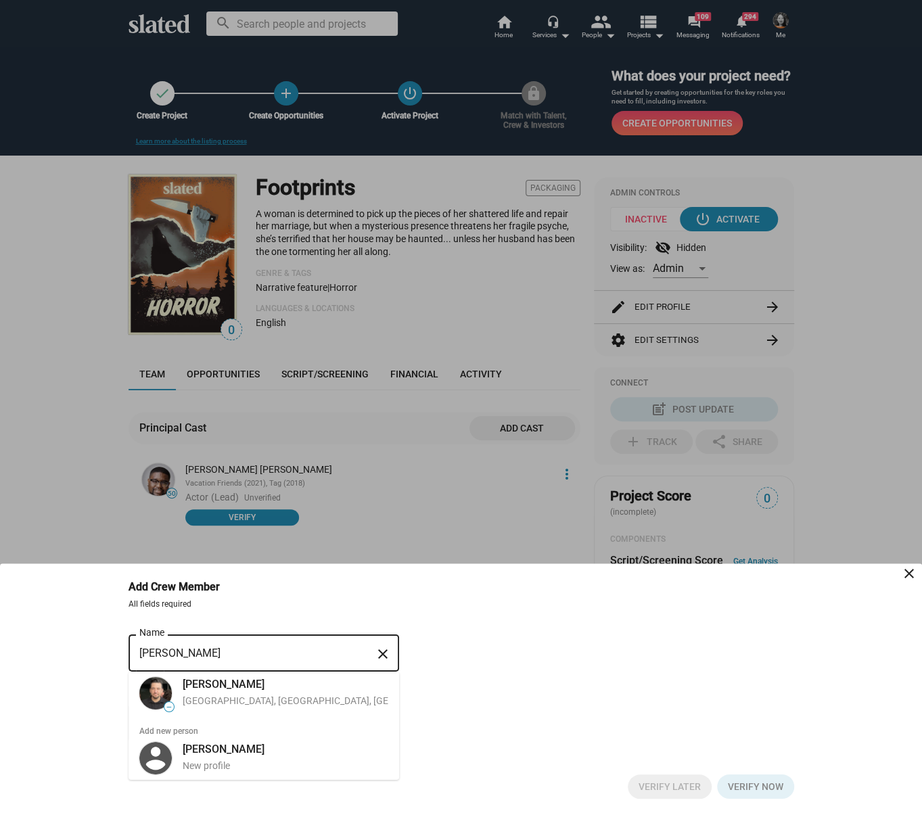
click at [229, 652] on input "[PERSON_NAME]" at bounding box center [254, 654] width 230 height 12
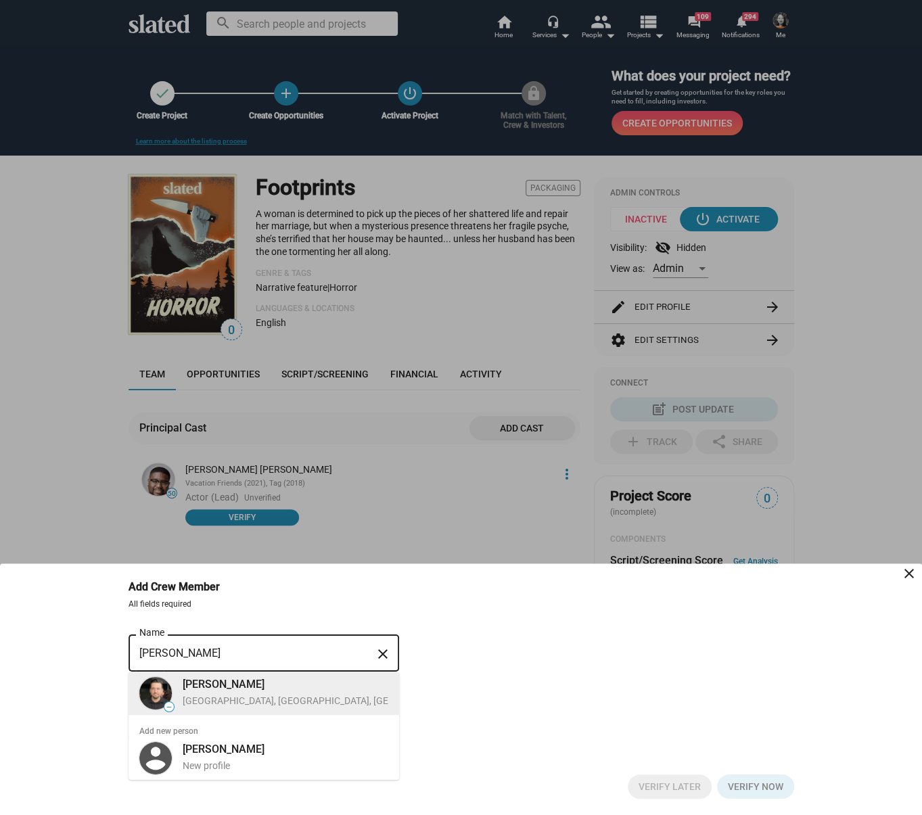
click at [220, 698] on div "[GEOGRAPHIC_DATA], [GEOGRAPHIC_DATA], [GEOGRAPHIC_DATA], Director, Electrician" at bounding box center [366, 701] width 366 height 13
type input "[PERSON_NAME]"
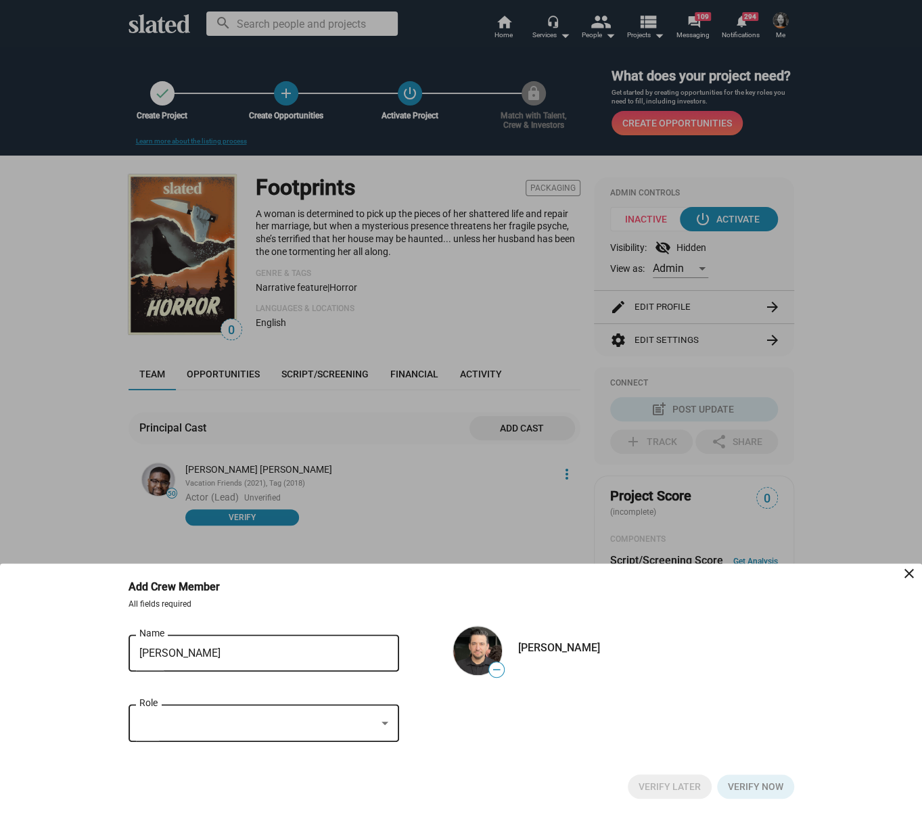
click at [212, 718] on div at bounding box center [257, 724] width 237 height 14
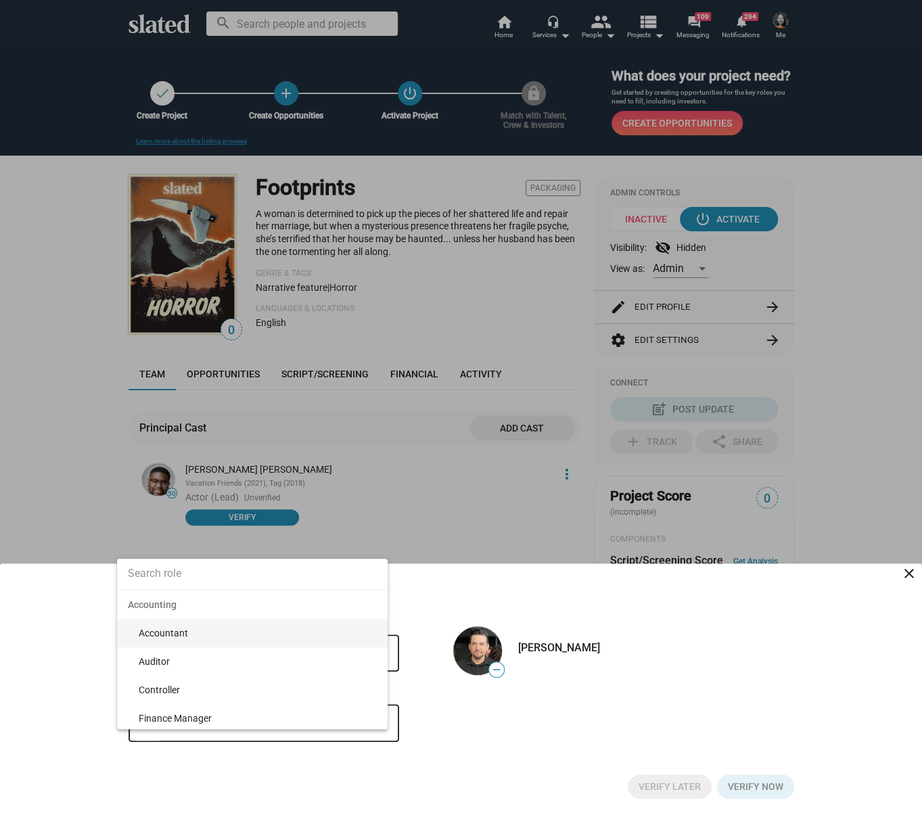
click at [166, 580] on input at bounding box center [252, 574] width 271 height 34
type input "direc"
click at [169, 630] on span "Director" at bounding box center [258, 633] width 238 height 28
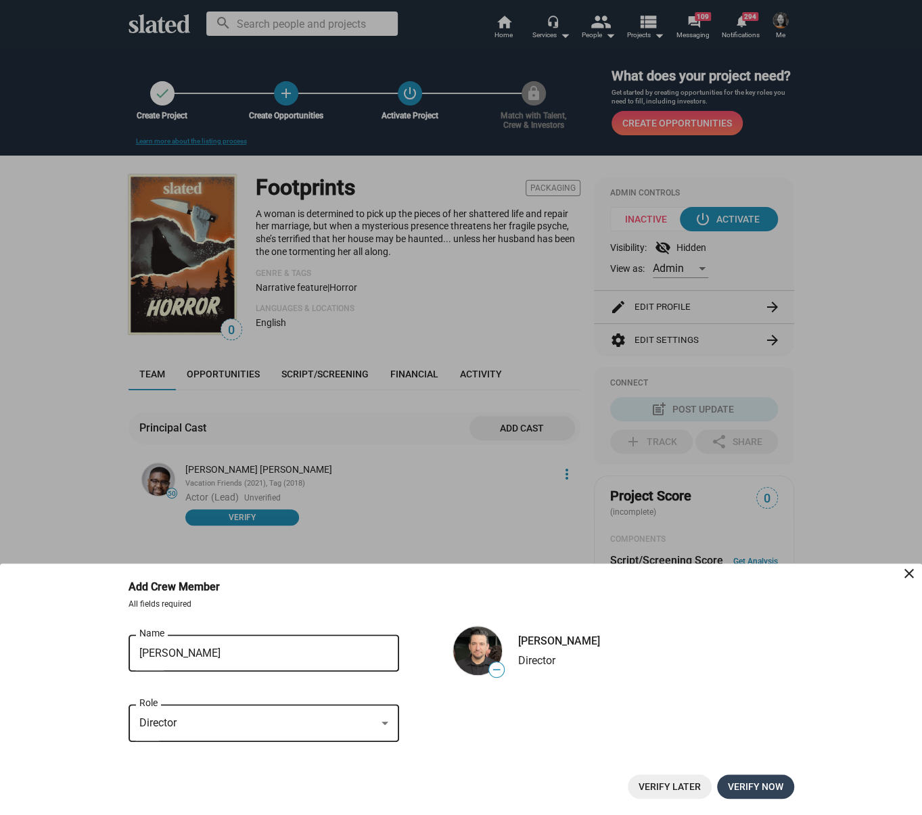
click at [759, 778] on span "Verify now" at bounding box center [755, 787] width 55 height 24
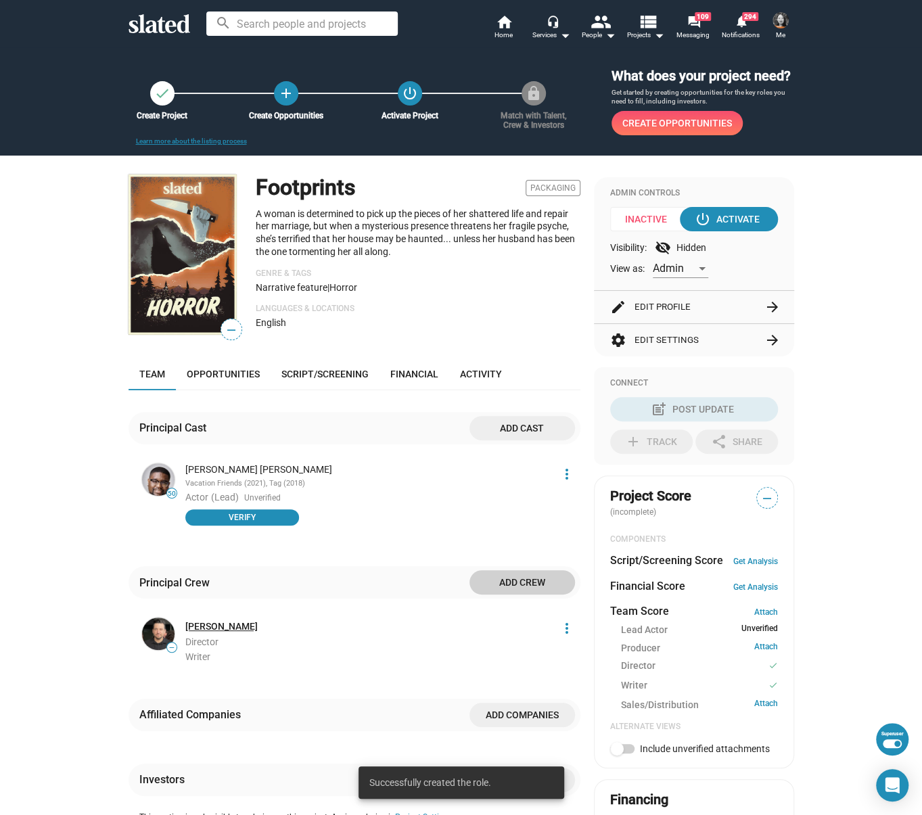
click at [247, 625] on link "[PERSON_NAME]" at bounding box center [221, 627] width 72 height 13
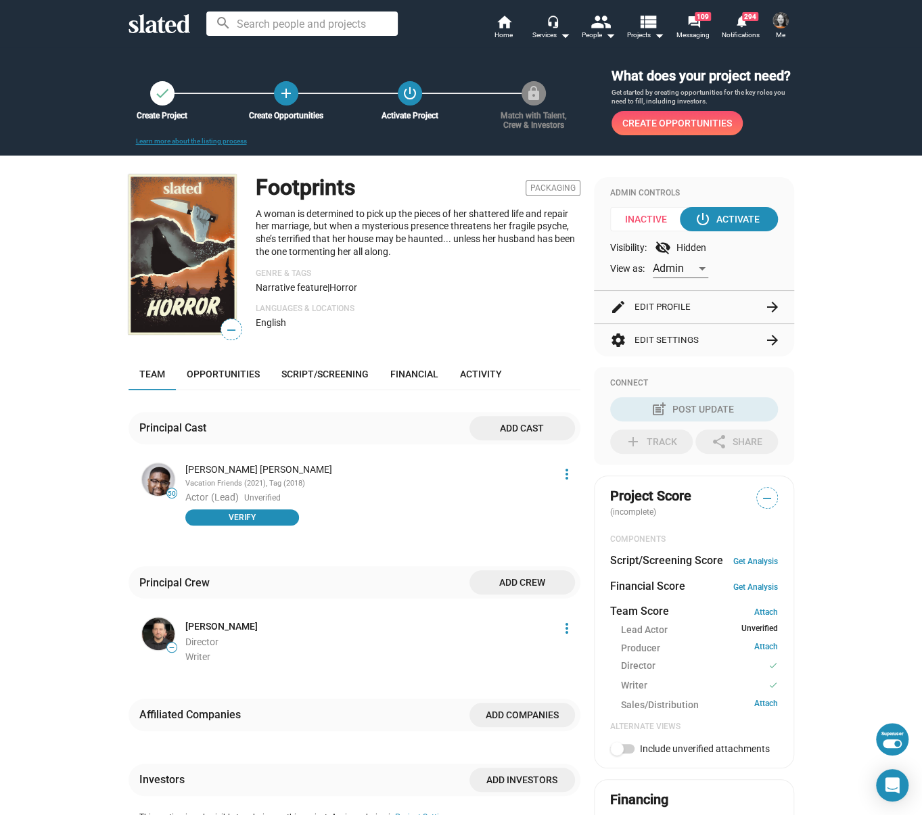
click at [531, 585] on span "Add crew" at bounding box center [522, 582] width 84 height 24
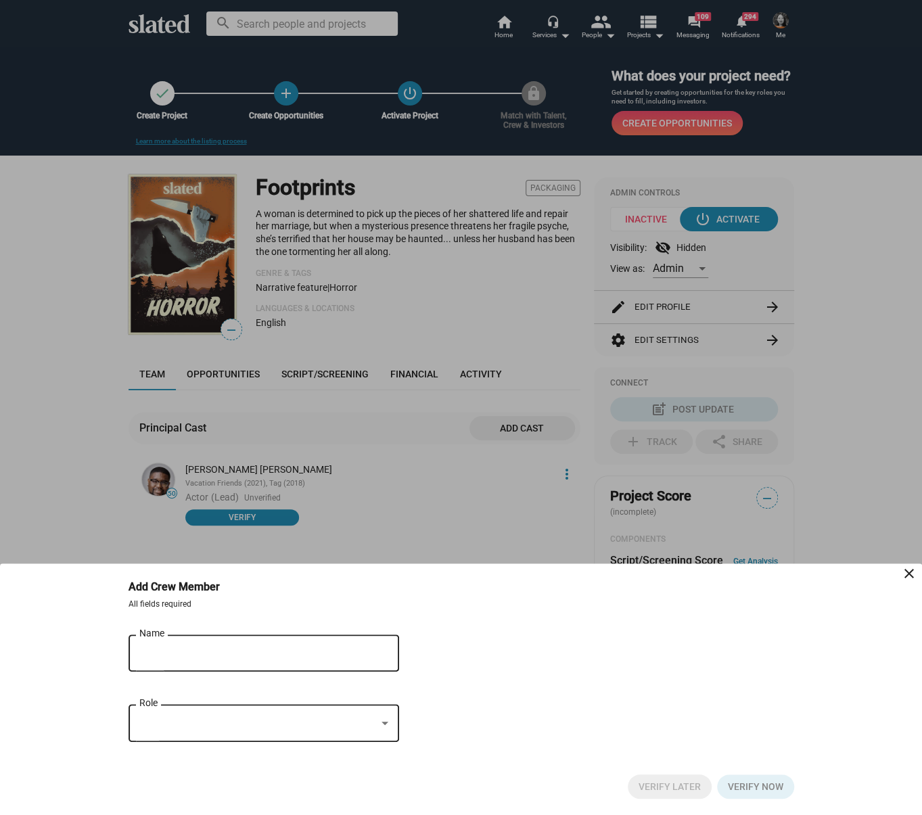
click at [190, 654] on input "Name" at bounding box center [254, 654] width 230 height 12
paste input "[PERSON_NAME]"
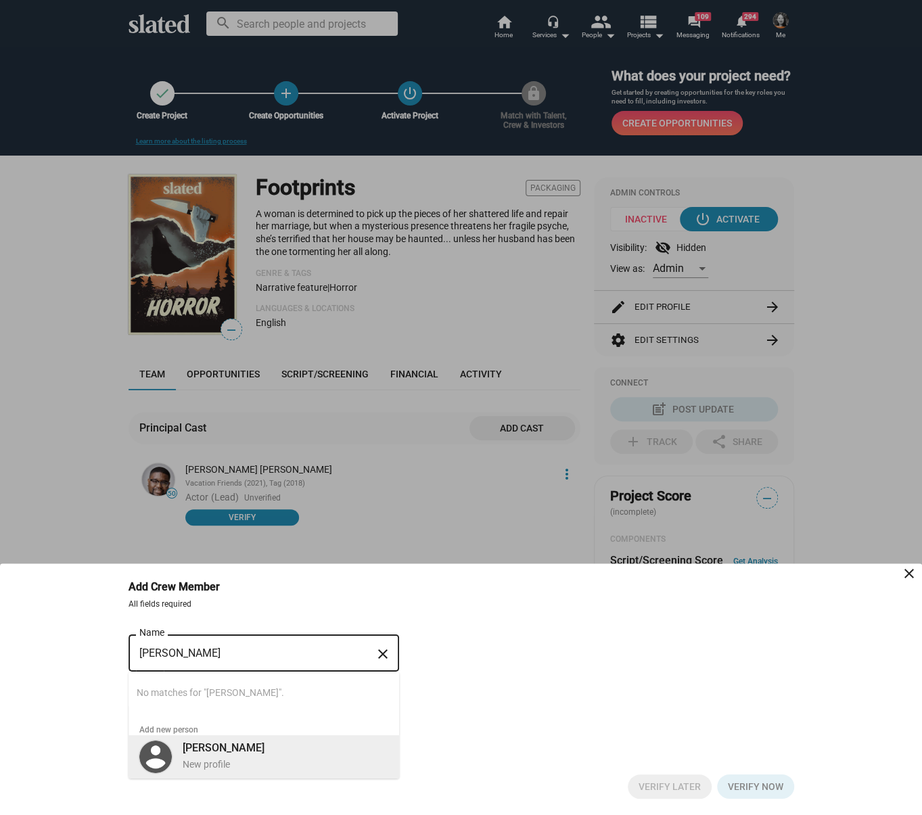
type input "[PERSON_NAME]"
click at [225, 753] on b "[PERSON_NAME]" at bounding box center [224, 748] width 82 height 13
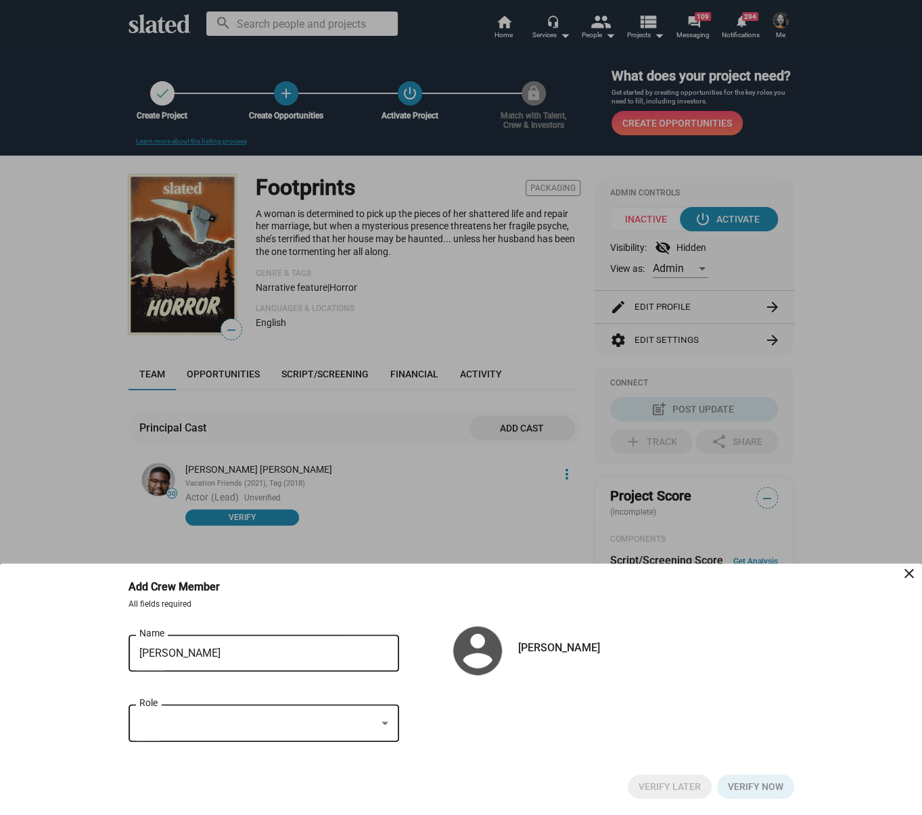
click at [231, 725] on div at bounding box center [257, 724] width 237 height 14
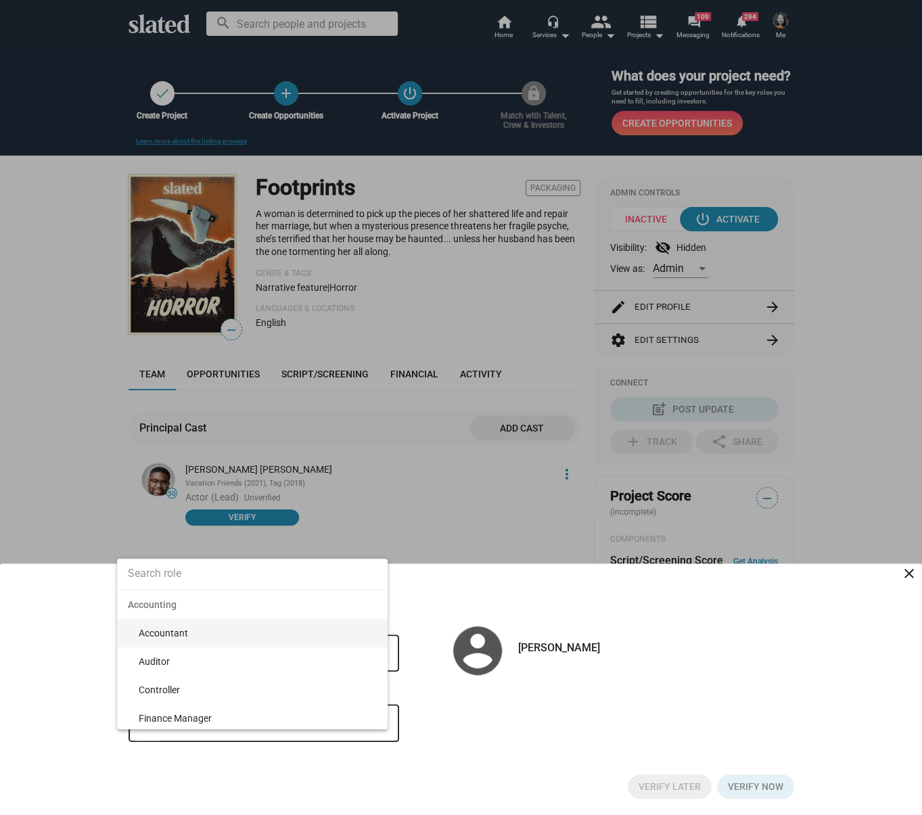
click at [211, 582] on input at bounding box center [252, 574] width 271 height 34
type input "direc"
click at [199, 636] on span "Director" at bounding box center [258, 633] width 238 height 28
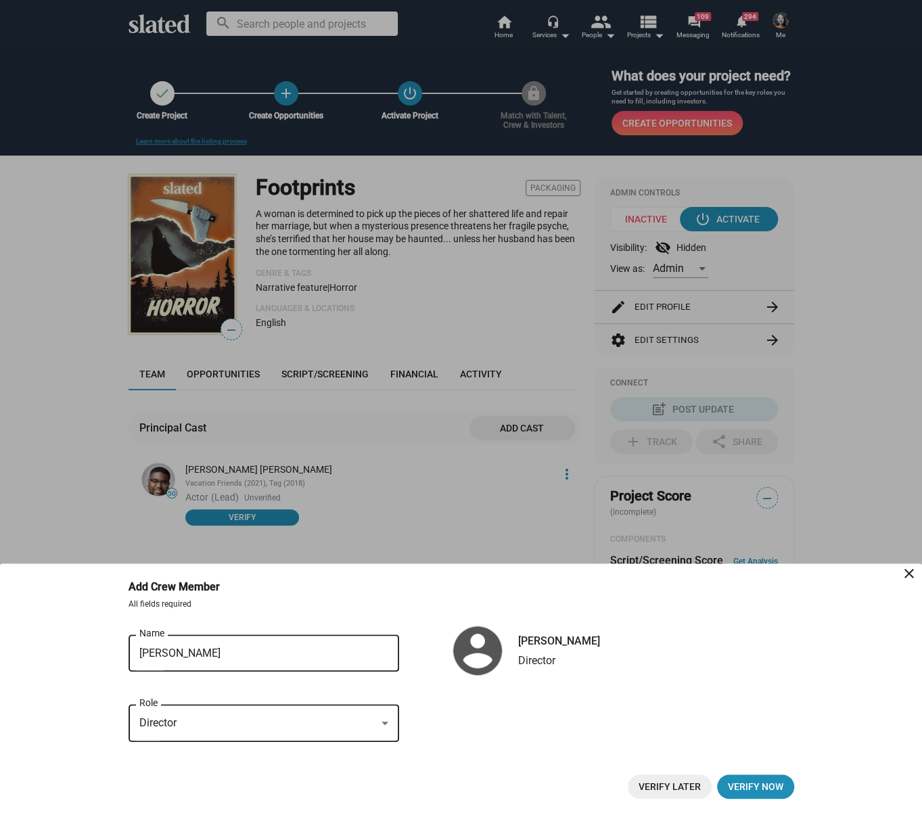
click at [675, 790] on span "Verify Later" at bounding box center [670, 787] width 62 height 24
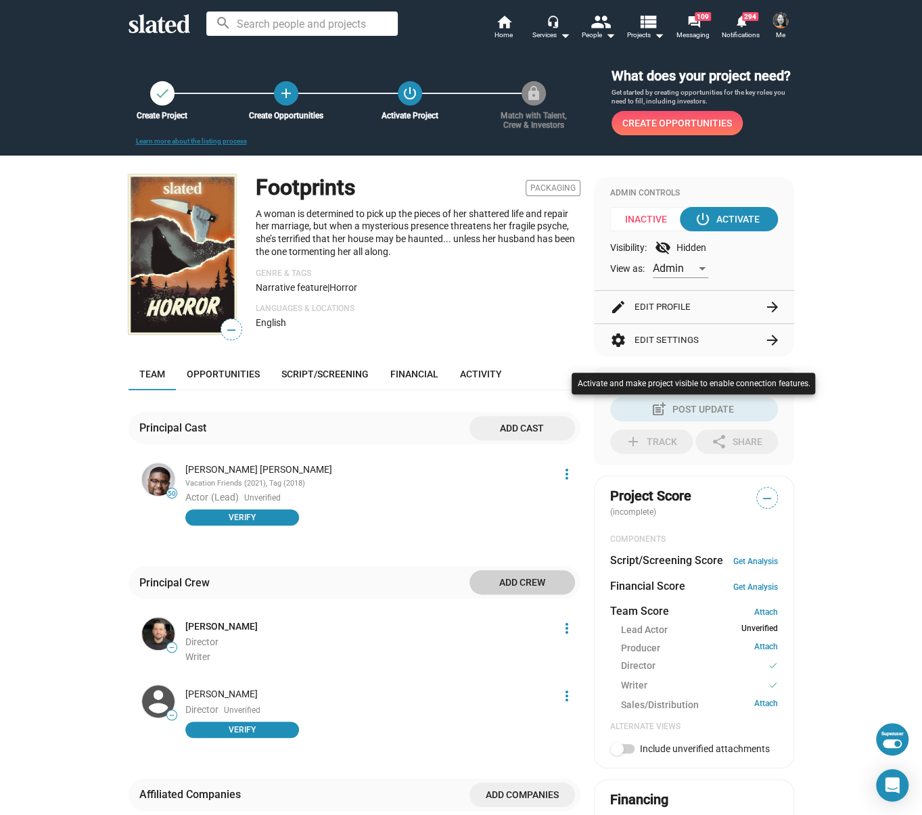
click at [428, 520] on div at bounding box center [461, 407] width 922 height 815
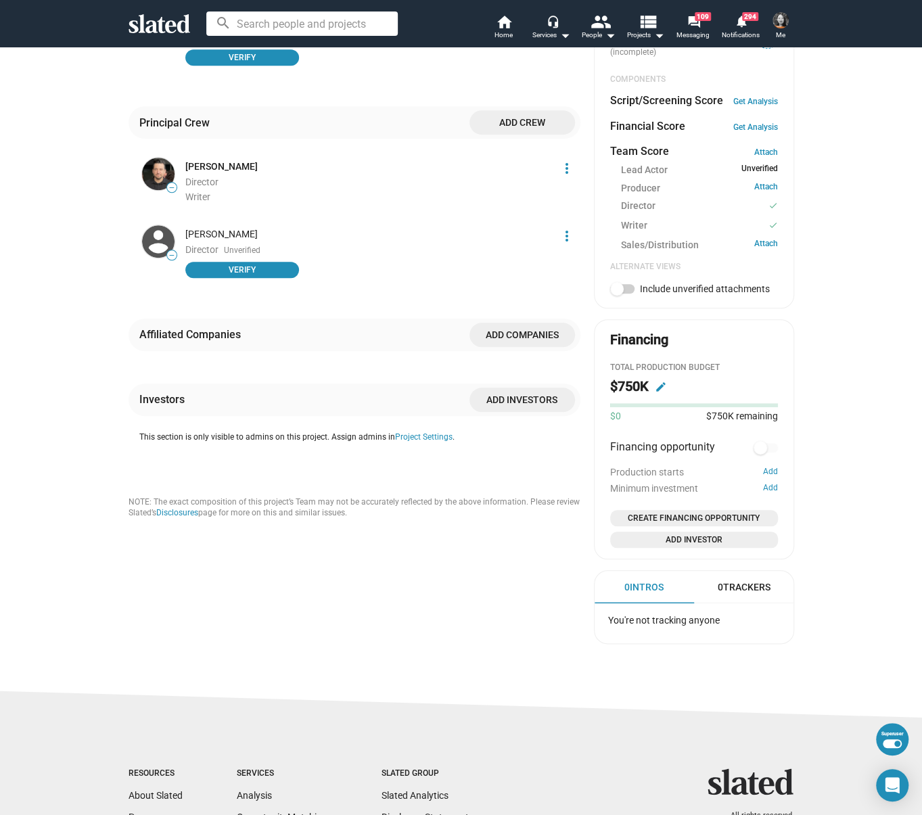
scroll to position [184, 0]
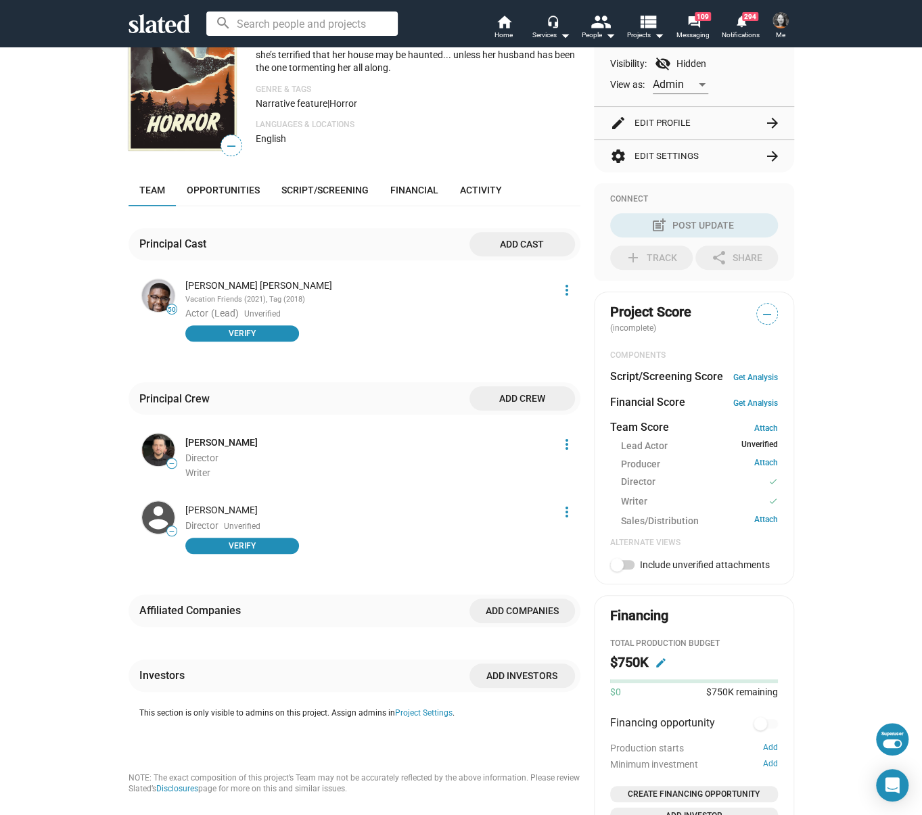
click at [219, 510] on div "[PERSON_NAME]" at bounding box center [367, 510] width 365 height 13
click at [446, 216] on div "Principal Cast Add cast 50 [PERSON_NAME] [PERSON_NAME] Vacation Friends (2021),…" at bounding box center [355, 500] width 452 height 588
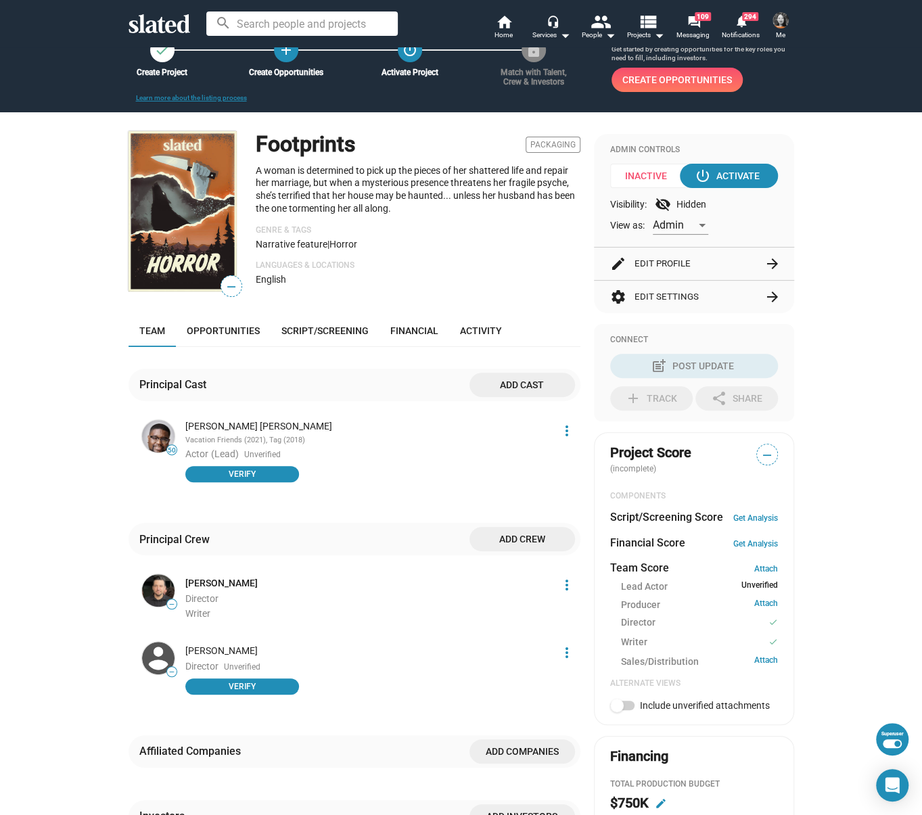
scroll to position [0, 0]
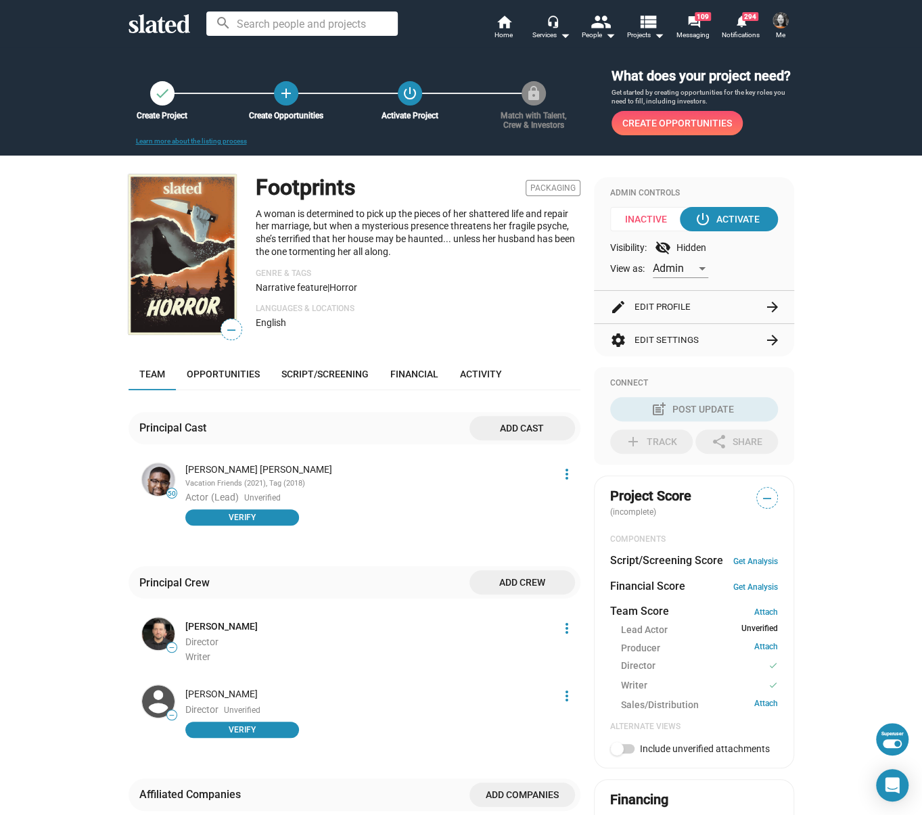
click at [428, 261] on div "Footprints Packaging A woman is determined to pick up the pieces of her shatter…" at bounding box center [418, 257] width 325 height 164
